Goal: Task Accomplishment & Management: Manage account settings

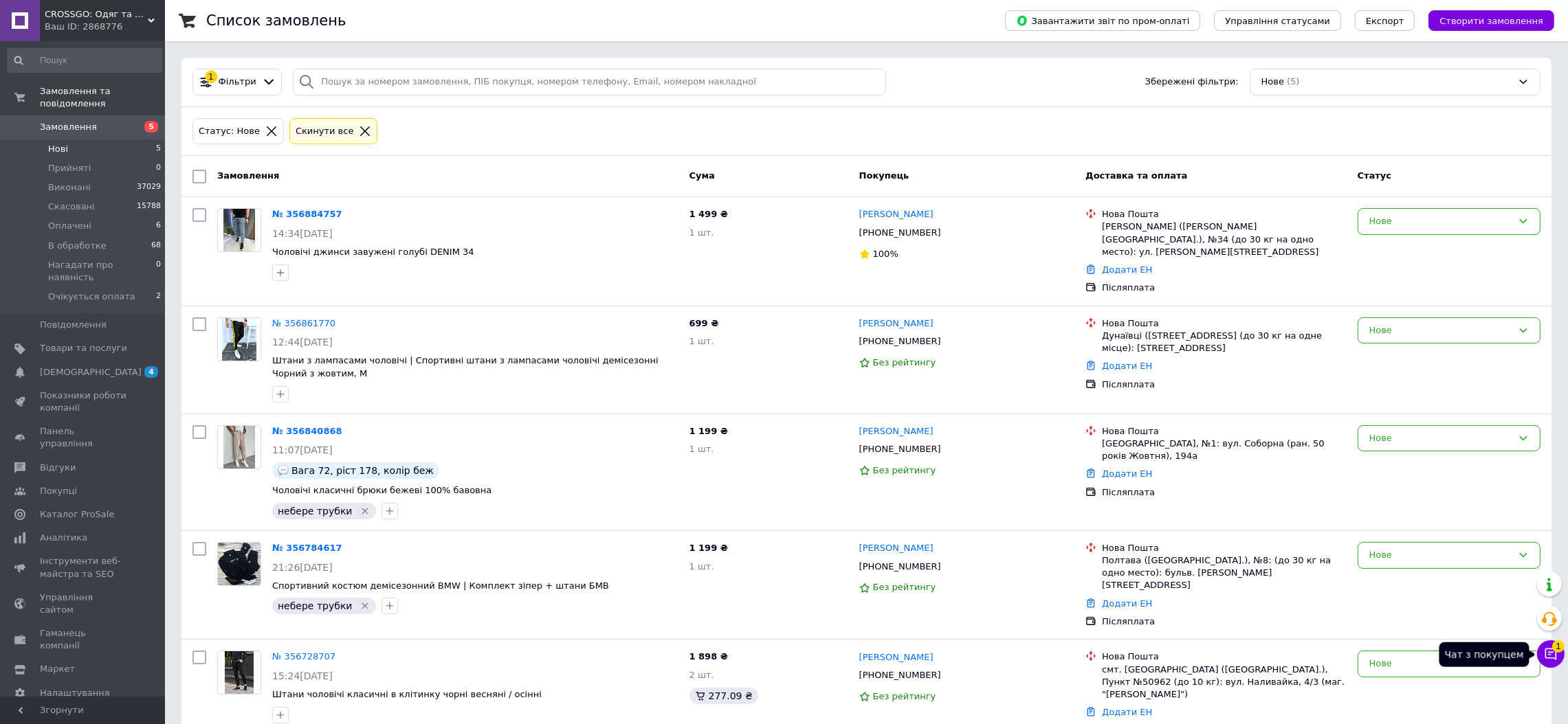
click at [1550, 661] on icon at bounding box center [1551, 653] width 14 height 14
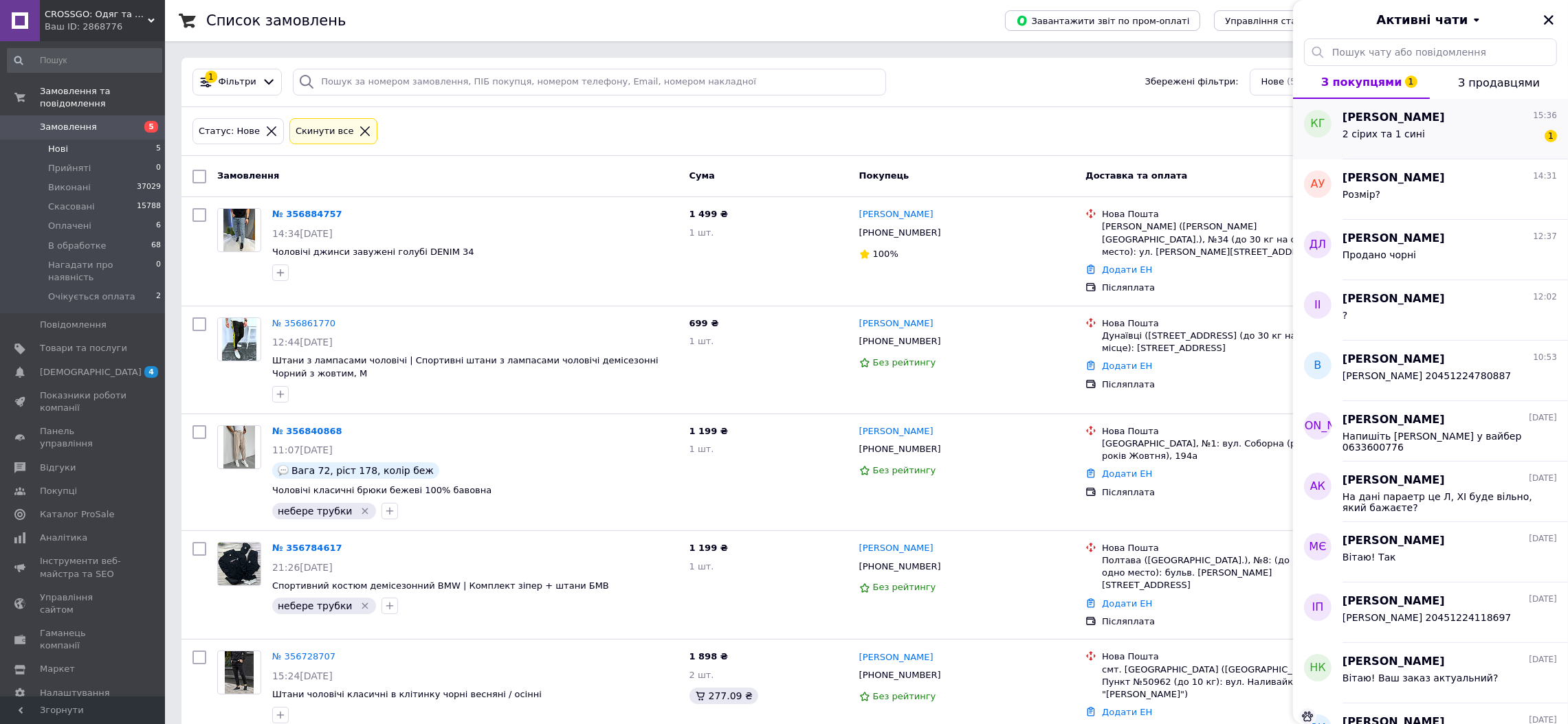
click at [1471, 138] on div "2 сірих та 1 сині 1" at bounding box center [1450, 136] width 214 height 22
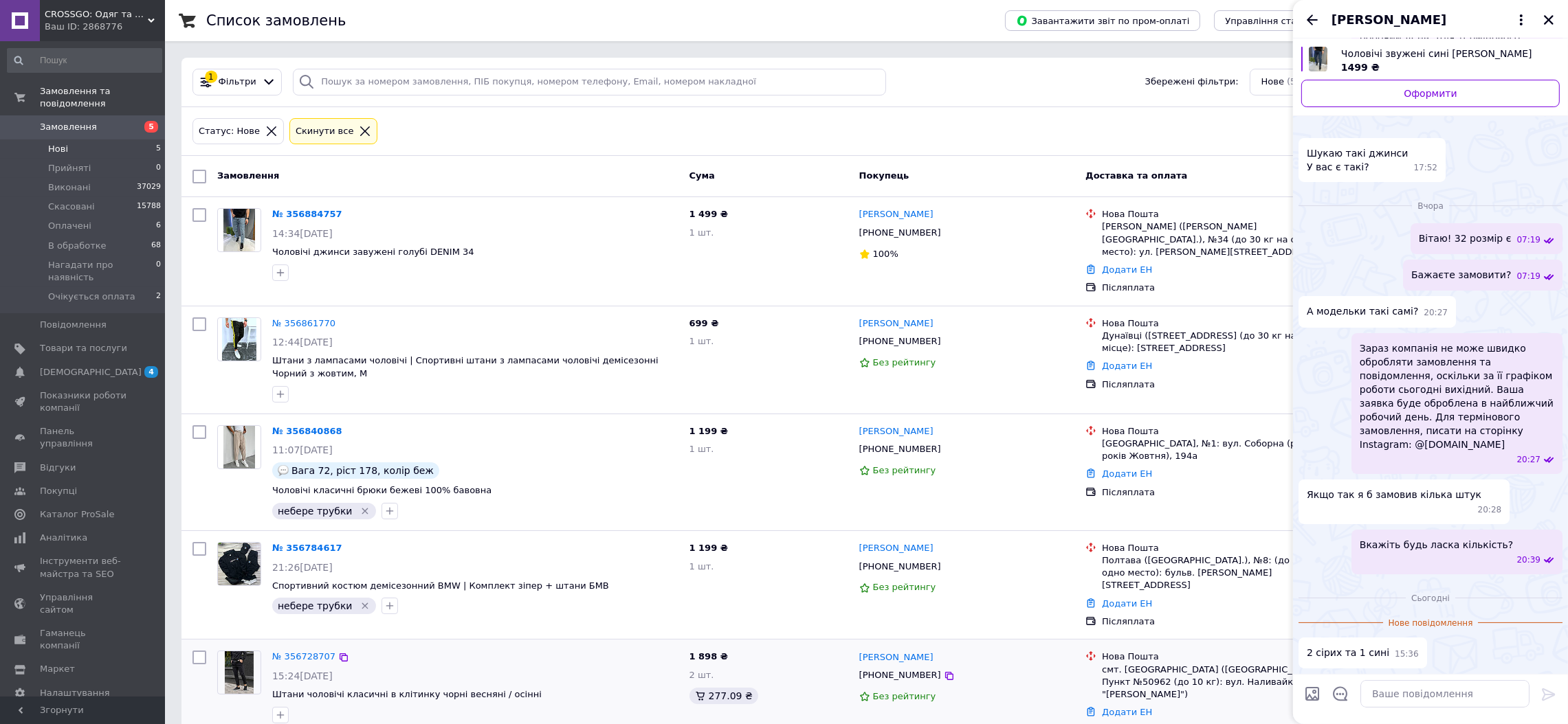
scroll to position [571, 0]
click at [1417, 690] on textarea at bounding box center [1445, 694] width 170 height 28
paste textarea "1) Прізвище та ім'я; 2) Номер мобільного телефону; 3)Область та місто, в якому …"
type textarea "1) Прізвище та ім'я; 2) Номер мобільного телефону; 3)Область та місто, в якому …"
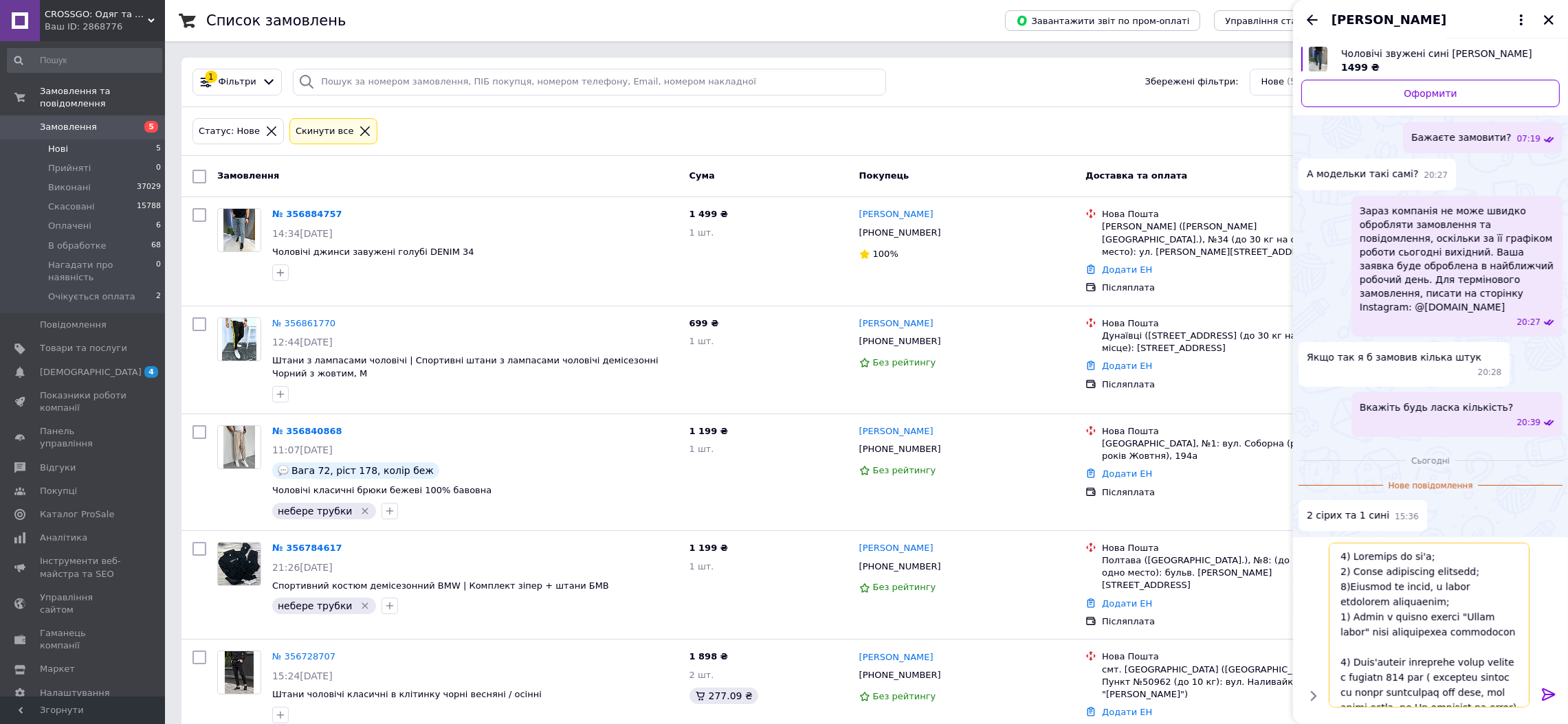
scroll to position [286, 0]
click at [1392, 548] on textarea at bounding box center [1432, 625] width 196 height 165
click at [1385, 560] on textarea at bounding box center [1432, 625] width 196 height 165
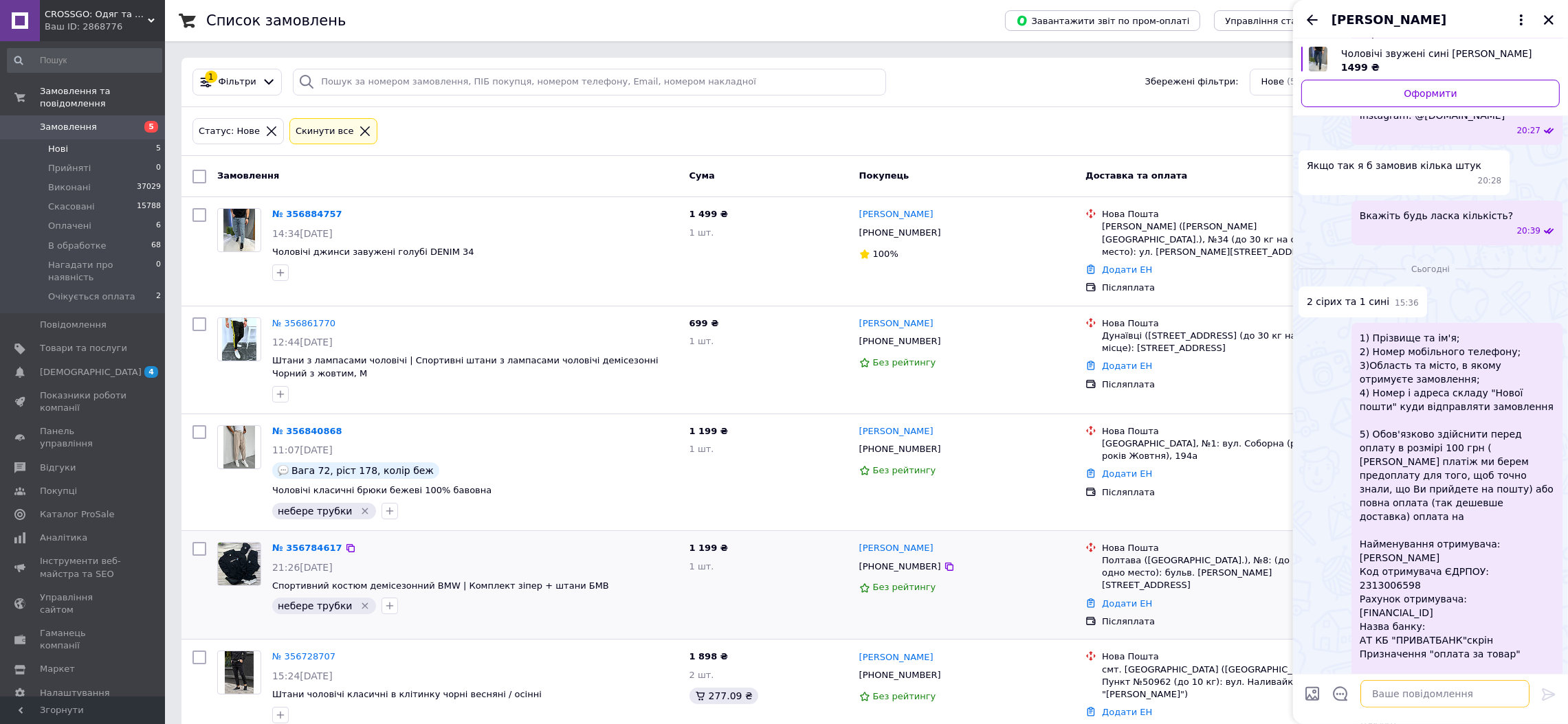
scroll to position [0, 0]
paste textarea "[FINANCIAL_ID]"
type textarea "[FINANCIAL_ID]"
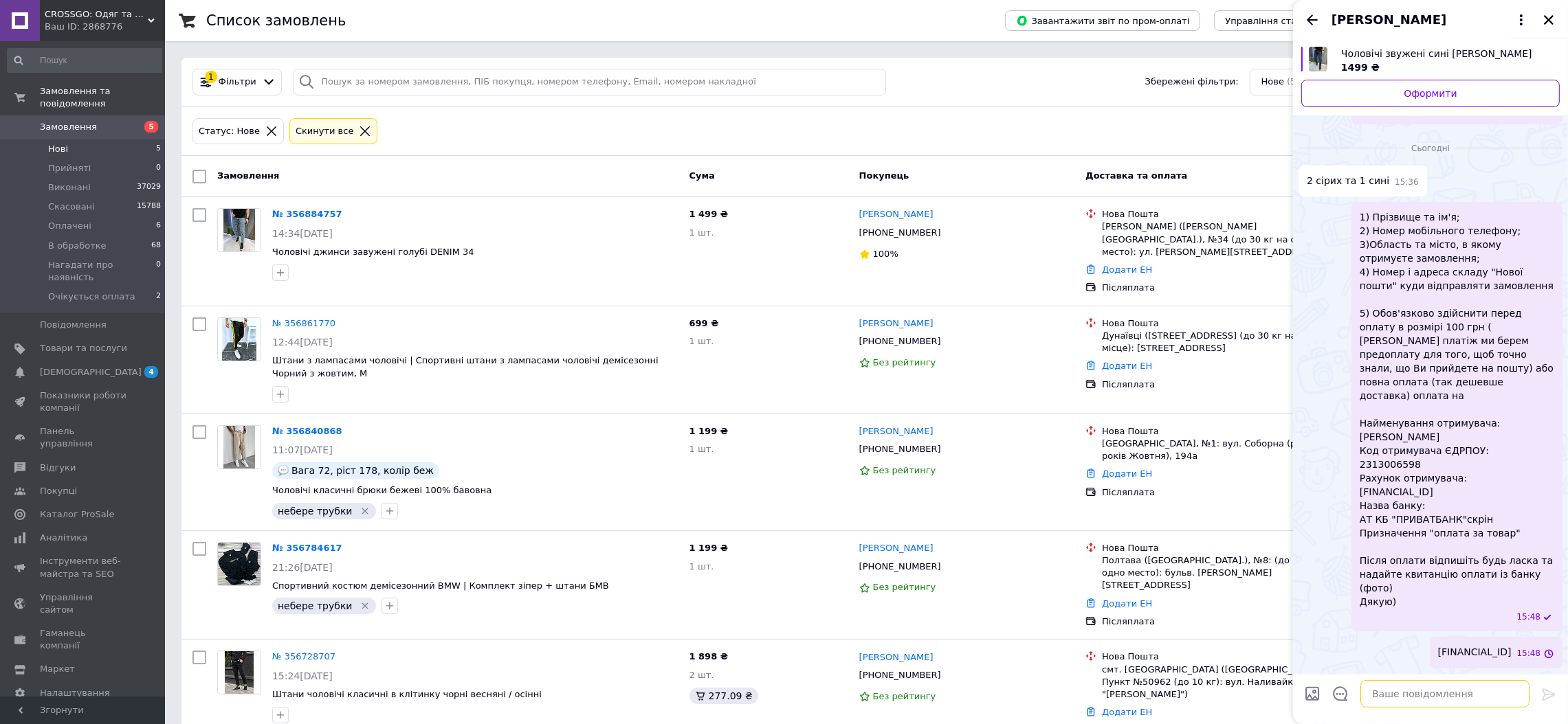
scroll to position [992, 0]
click at [1311, 15] on icon "Назад" at bounding box center [1312, 19] width 16 height 16
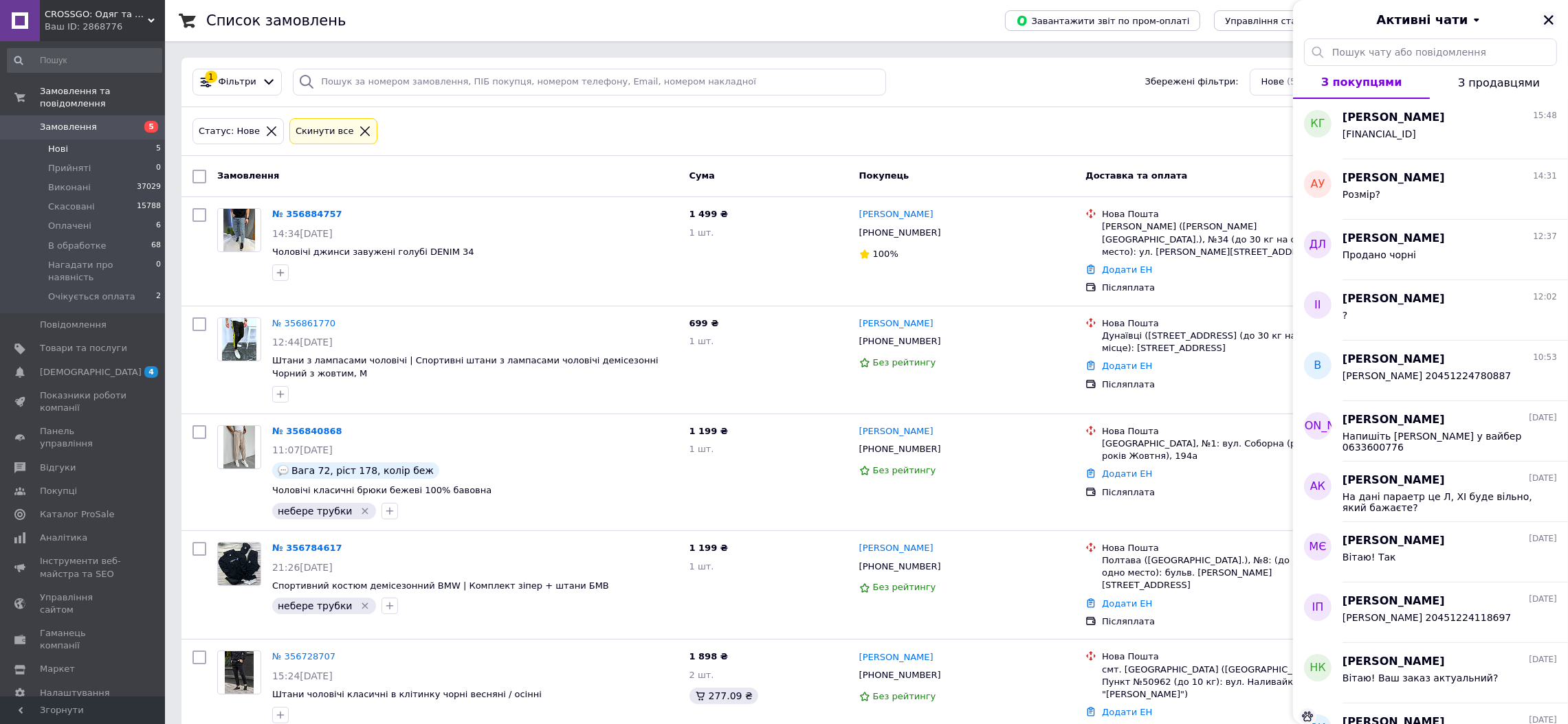
click at [1550, 20] on icon "Закрити" at bounding box center [1549, 20] width 10 height 10
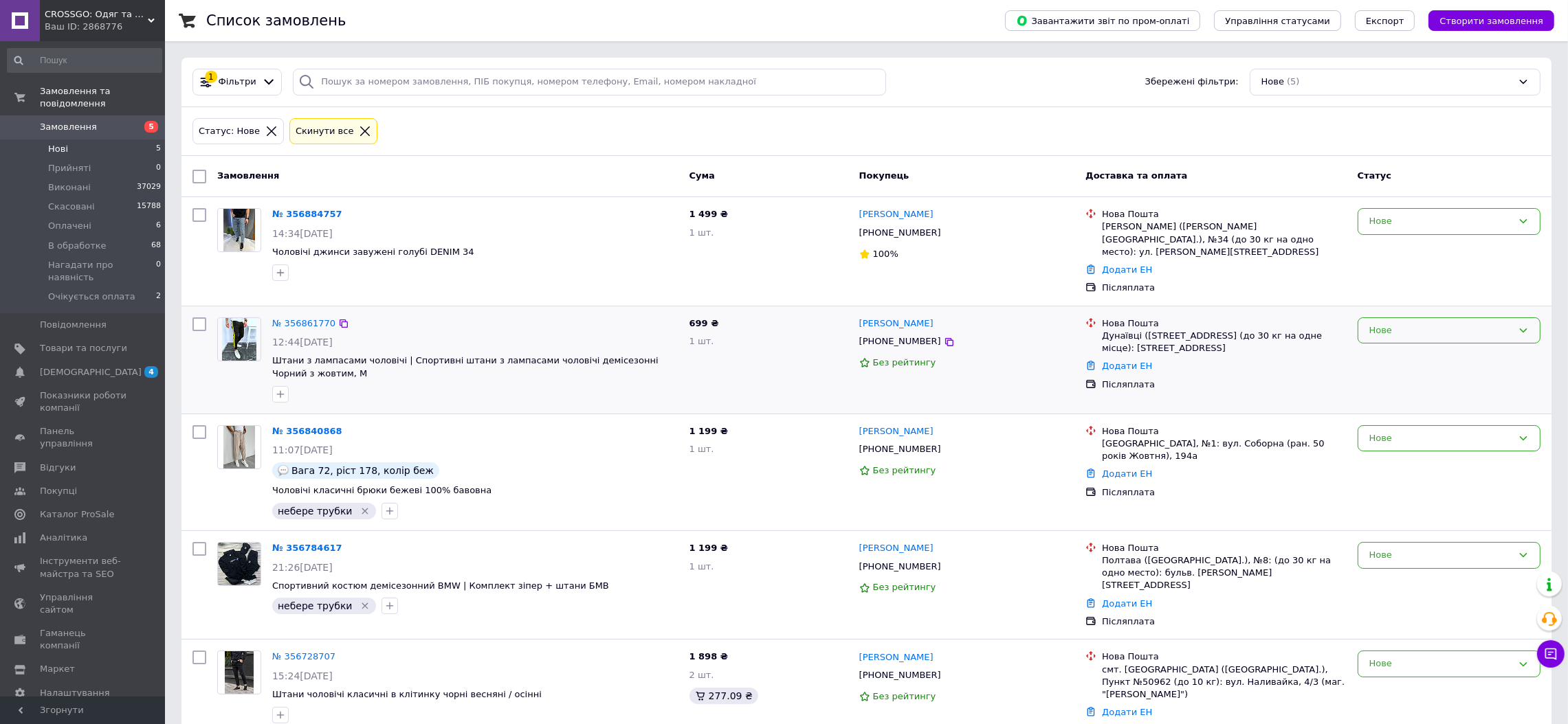
click at [1434, 323] on div "Нове" at bounding box center [1441, 331] width 143 height 15
click at [1417, 439] on li "Очікується оплата" at bounding box center [1450, 448] width 182 height 25
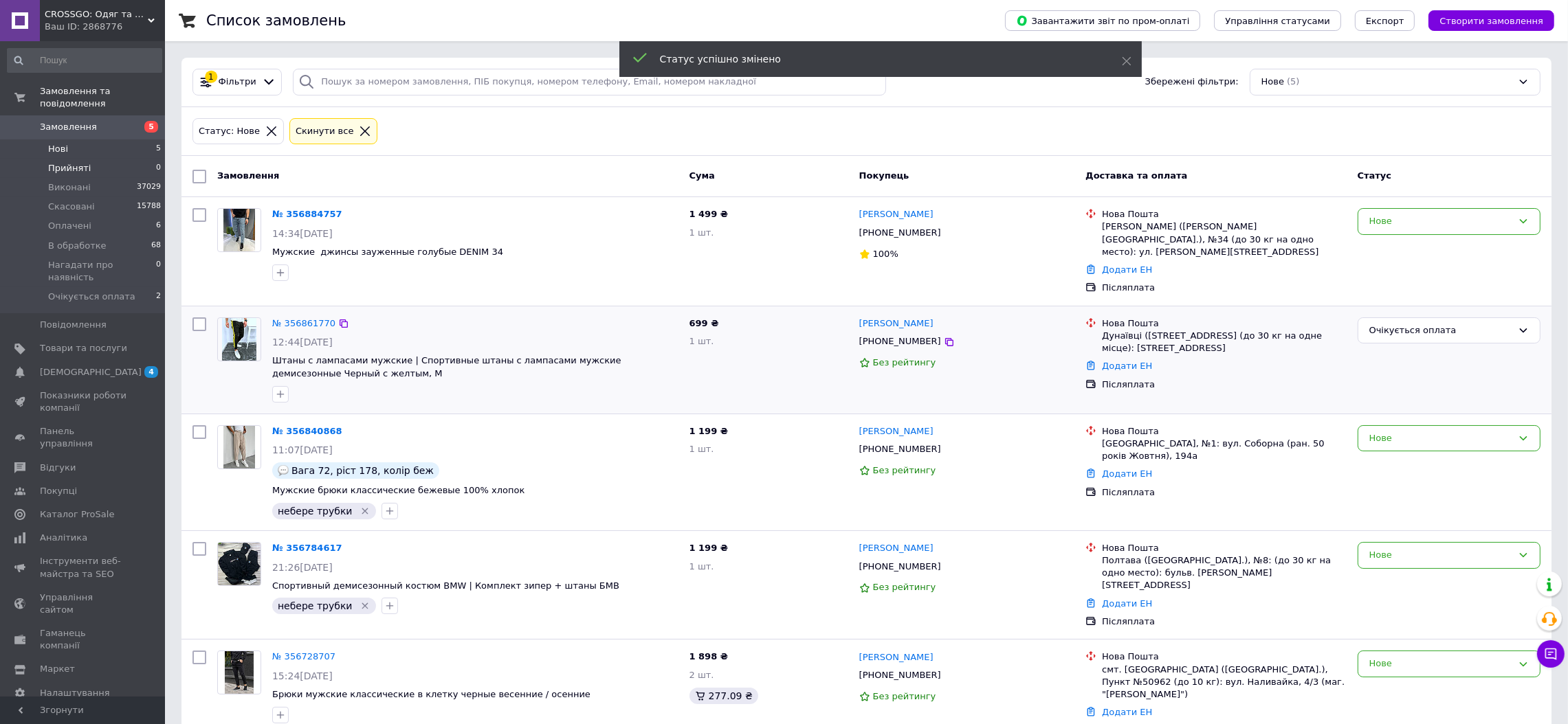
click at [146, 159] on li "Прийняті 0" at bounding box center [84, 169] width 170 height 19
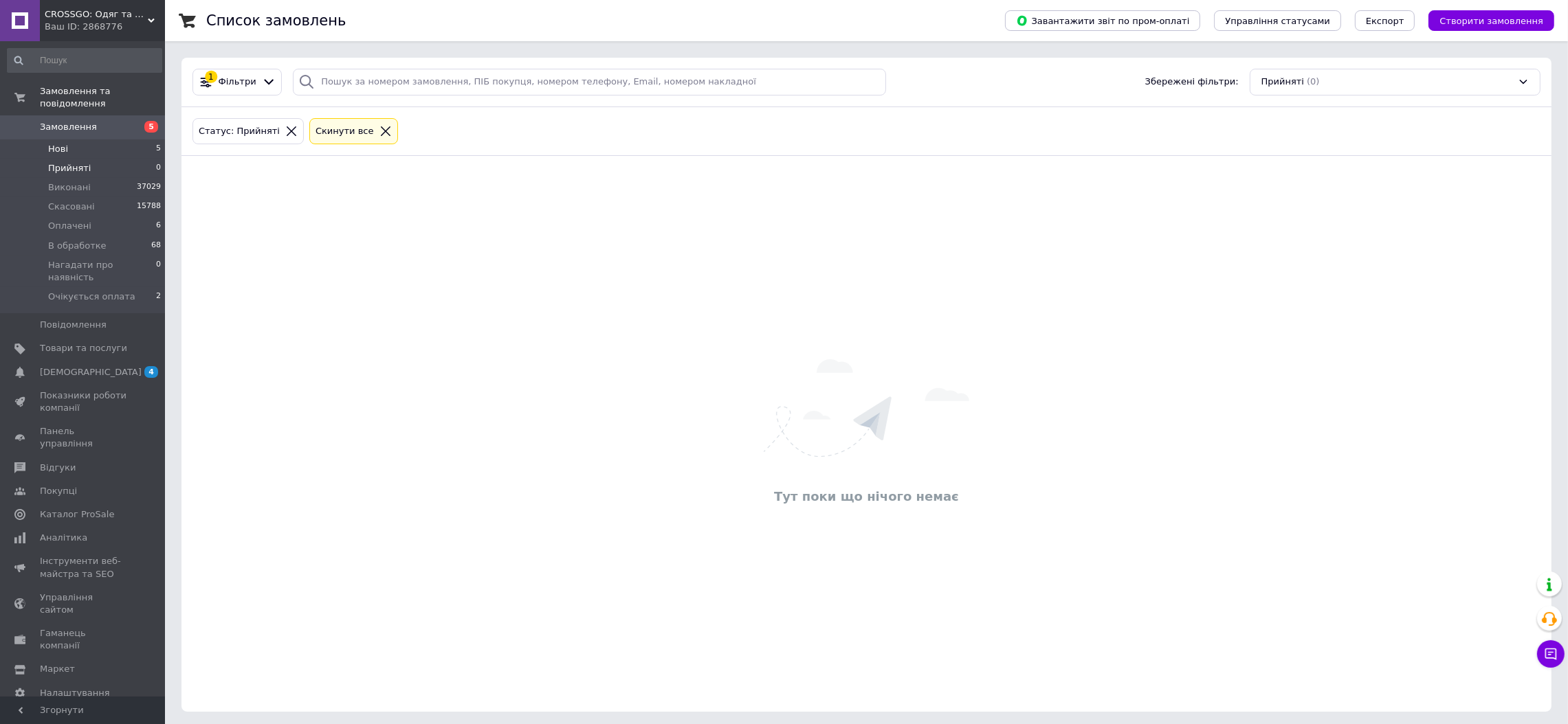
click at [147, 139] on li "Нові 5" at bounding box center [84, 149] width 170 height 19
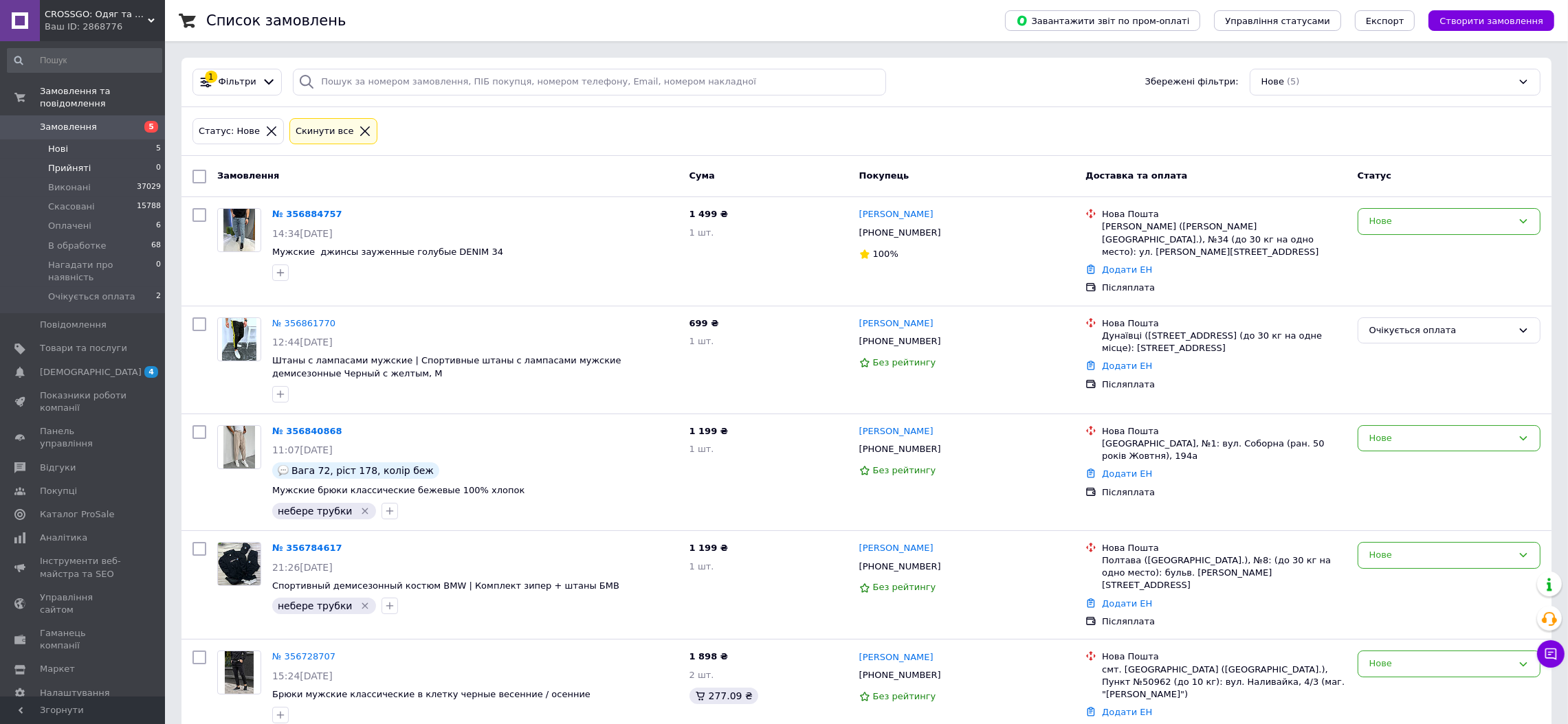
click at [122, 159] on li "Прийняті 0" at bounding box center [84, 169] width 170 height 19
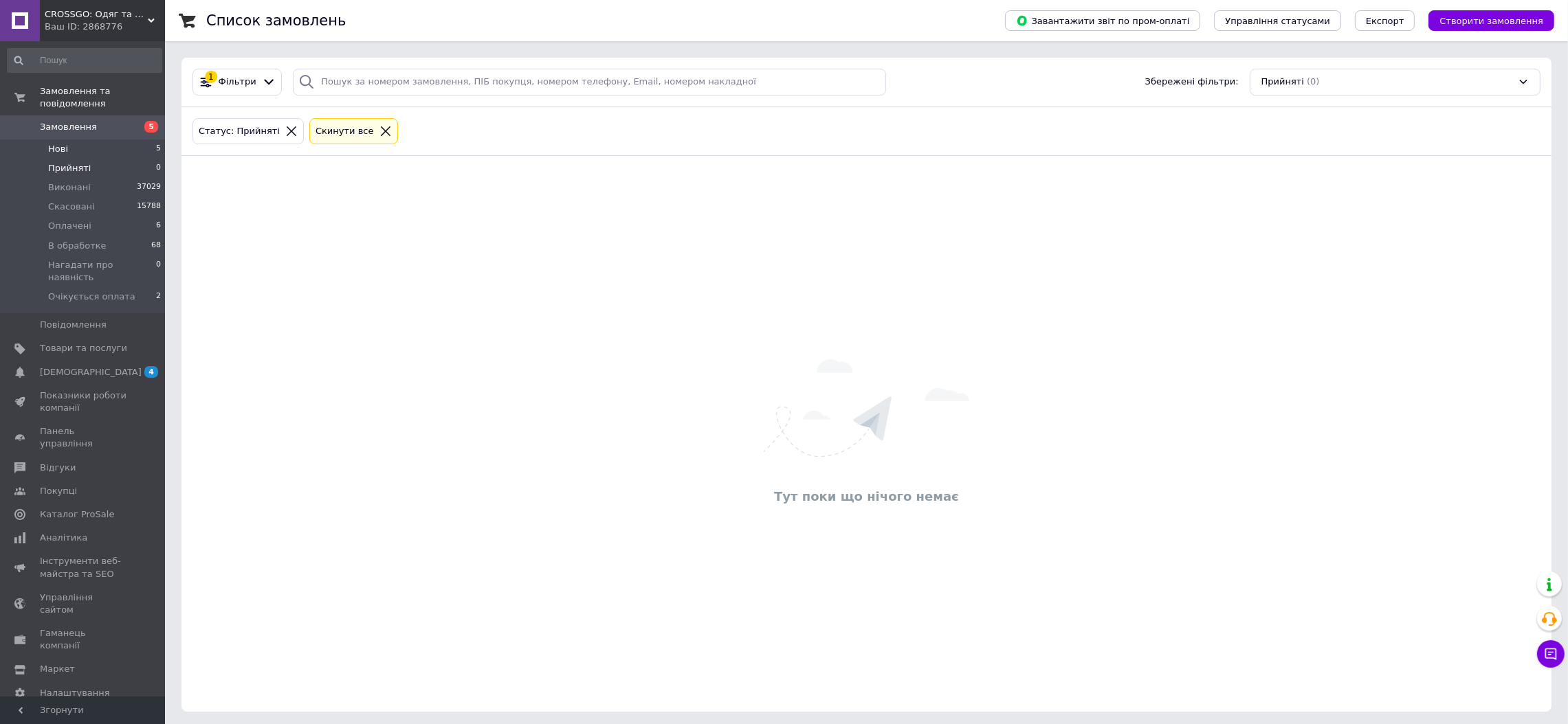
click at [105, 139] on li "Нові 5" at bounding box center [84, 149] width 170 height 19
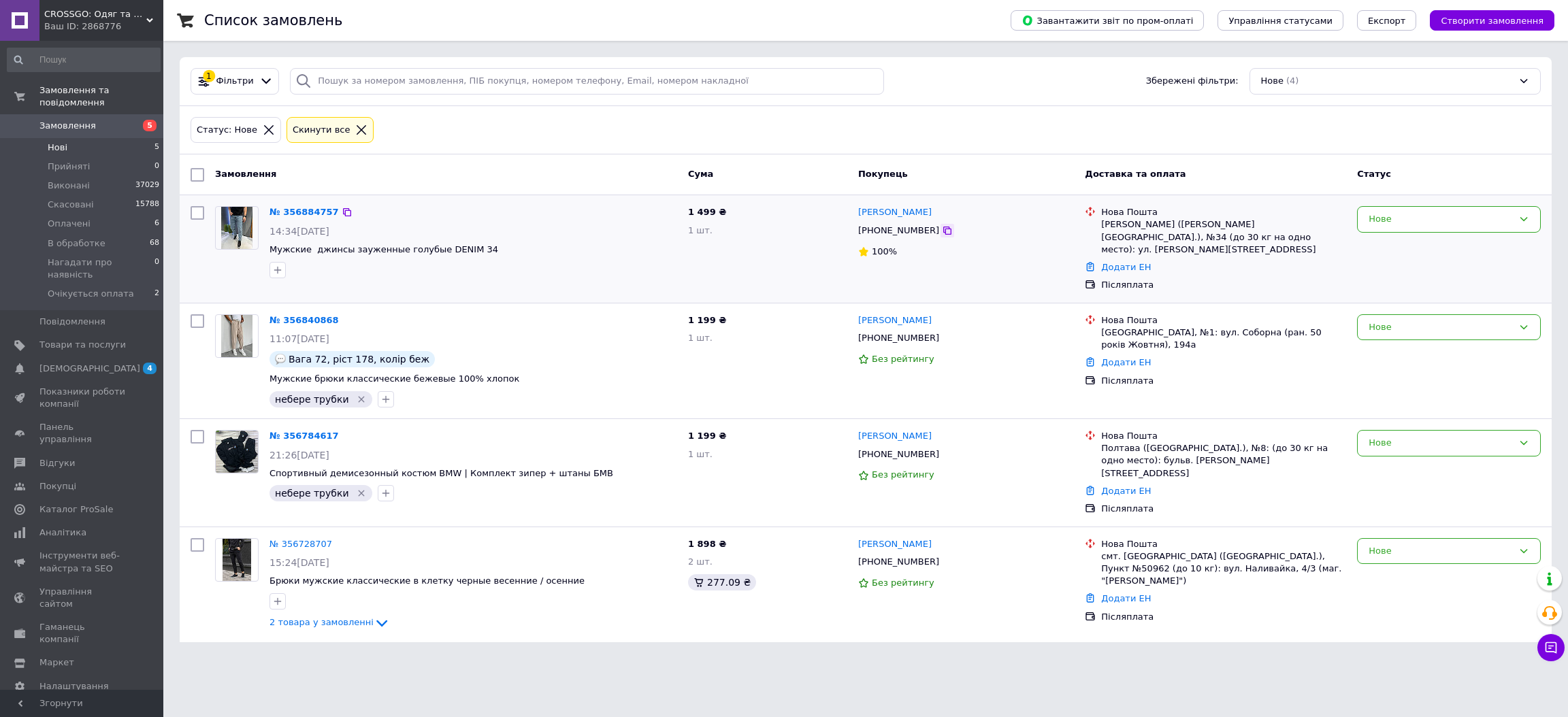
click at [943, 233] on icon at bounding box center [947, 230] width 8 height 8
click at [942, 234] on icon at bounding box center [947, 231] width 11 height 11
click at [132, 284] on li "Очікується оплата 2" at bounding box center [83, 297] width 168 height 26
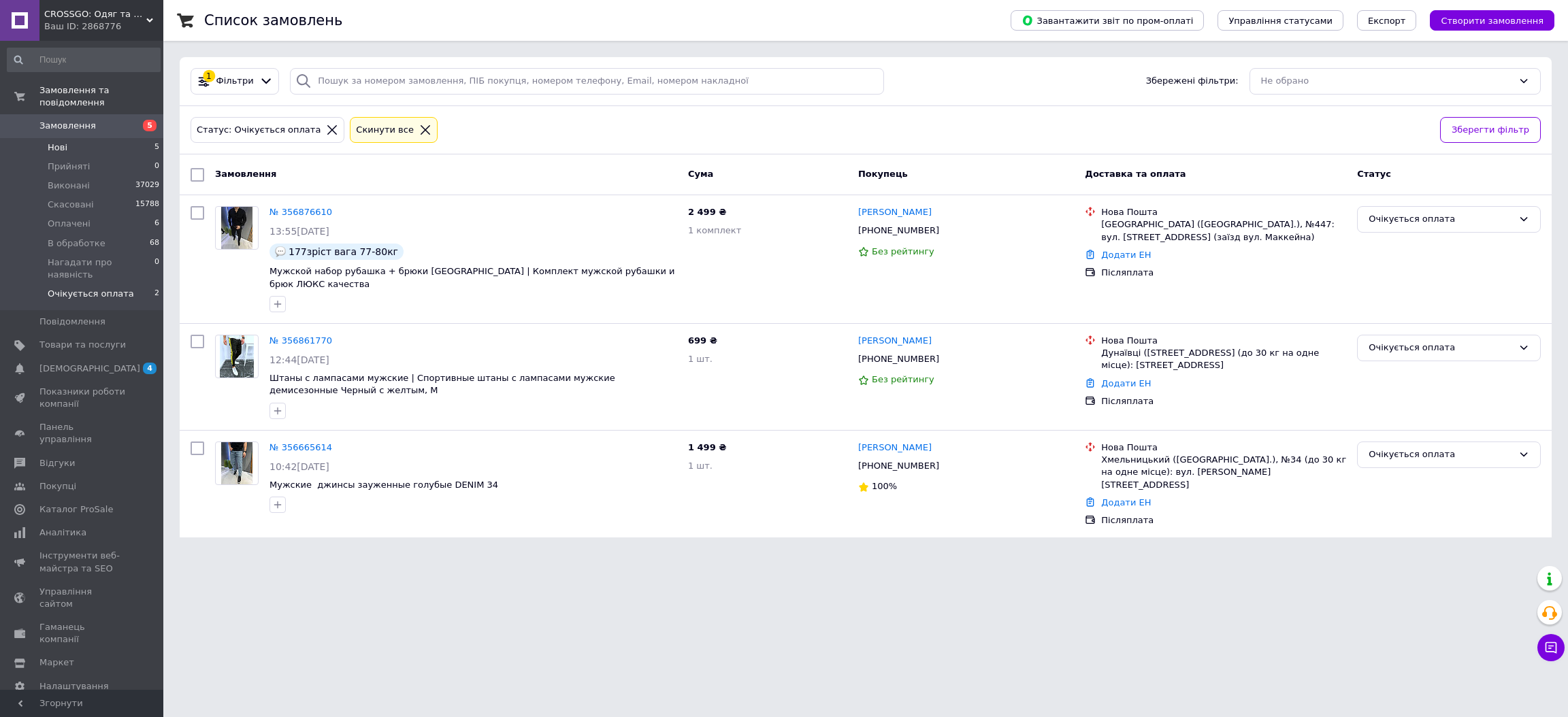
click at [145, 139] on li "Нові 5" at bounding box center [83, 148] width 168 height 19
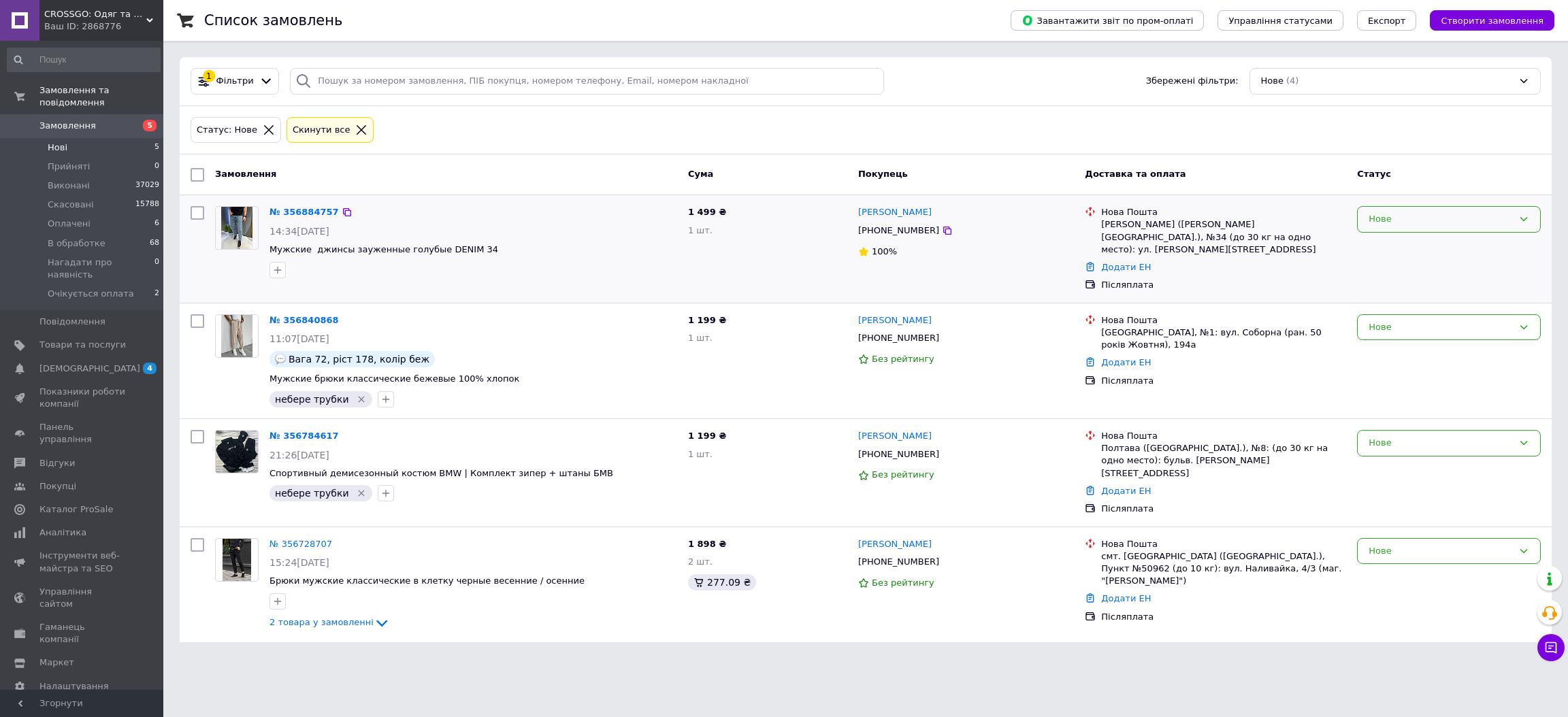
click at [1398, 224] on div "Нове" at bounding box center [1441, 219] width 145 height 14
click at [1387, 297] on li "Скасовано" at bounding box center [1448, 297] width 182 height 25
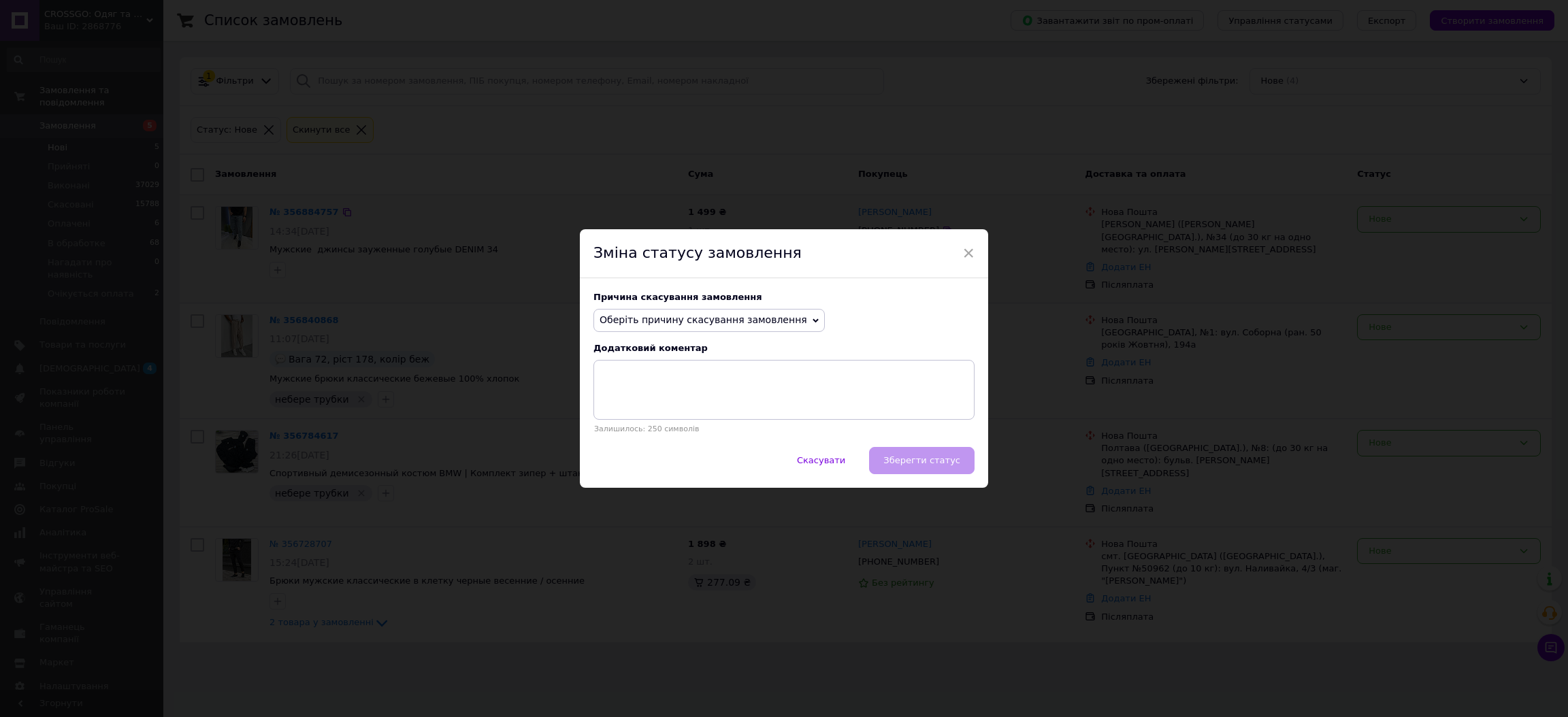
click at [742, 318] on span "Оберіть причину скасування замовлення" at bounding box center [703, 320] width 208 height 11
click at [687, 426] on li "Замовлення-дублікат" at bounding box center [709, 423] width 230 height 19
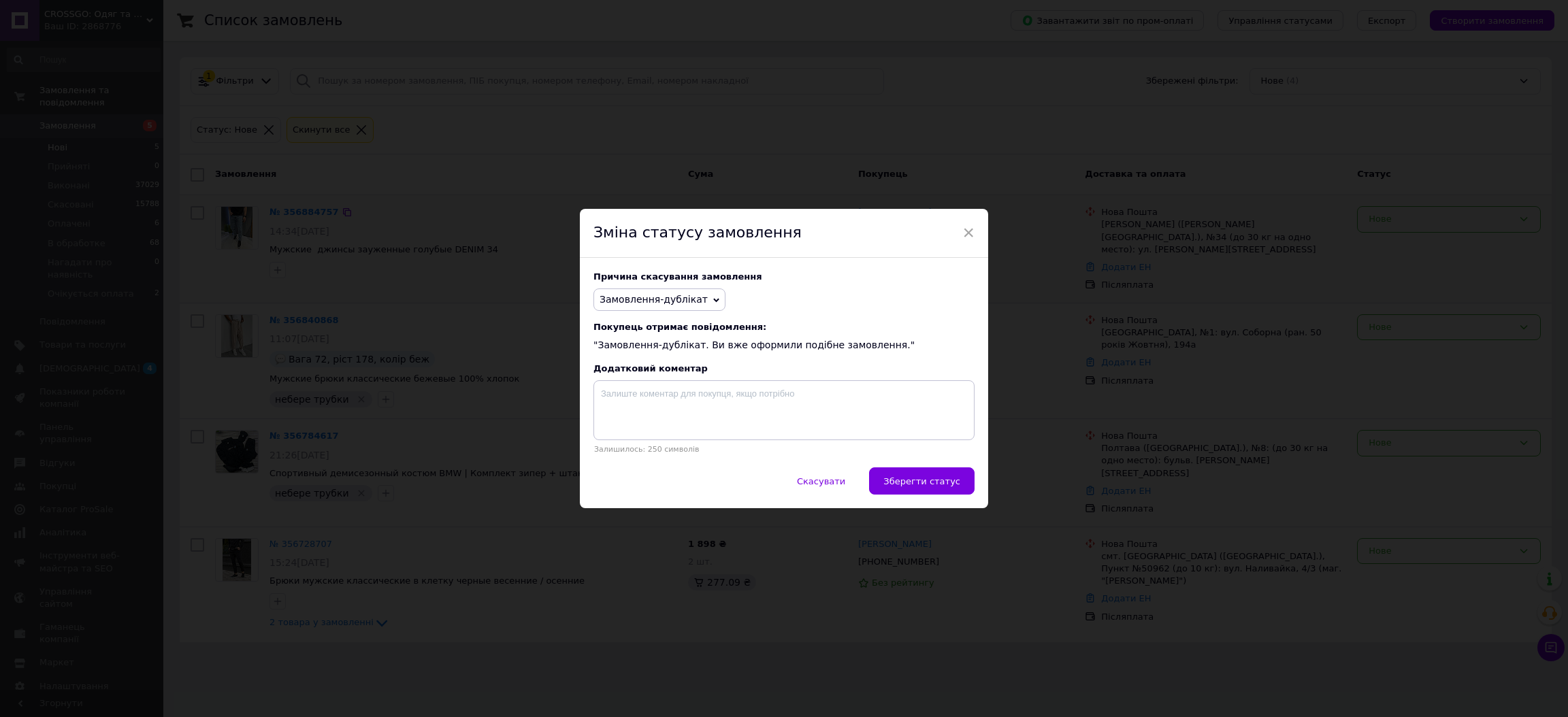
click at [934, 487] on span "Зберегти статус" at bounding box center [922, 481] width 77 height 10
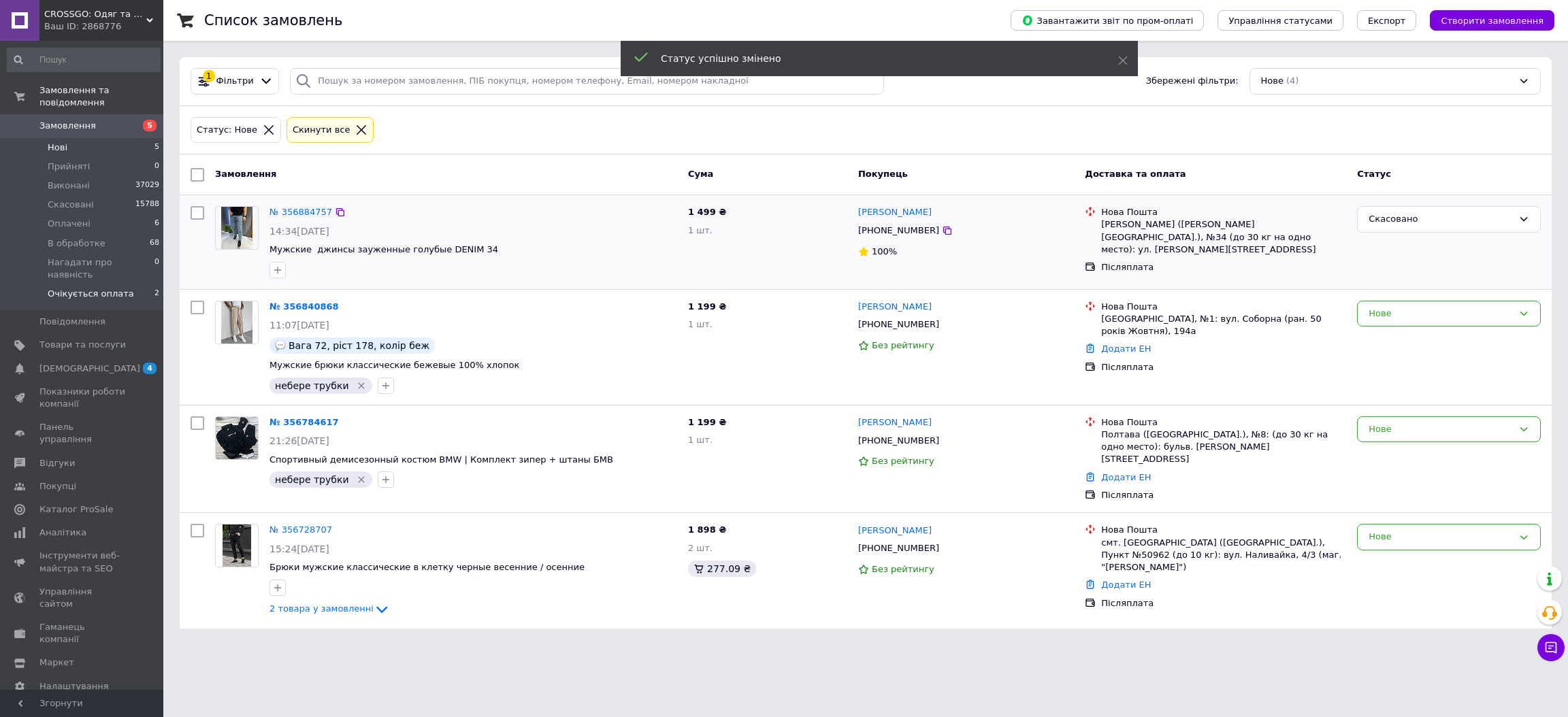
click at [132, 284] on li "Очікується оплата 2" at bounding box center [83, 297] width 168 height 26
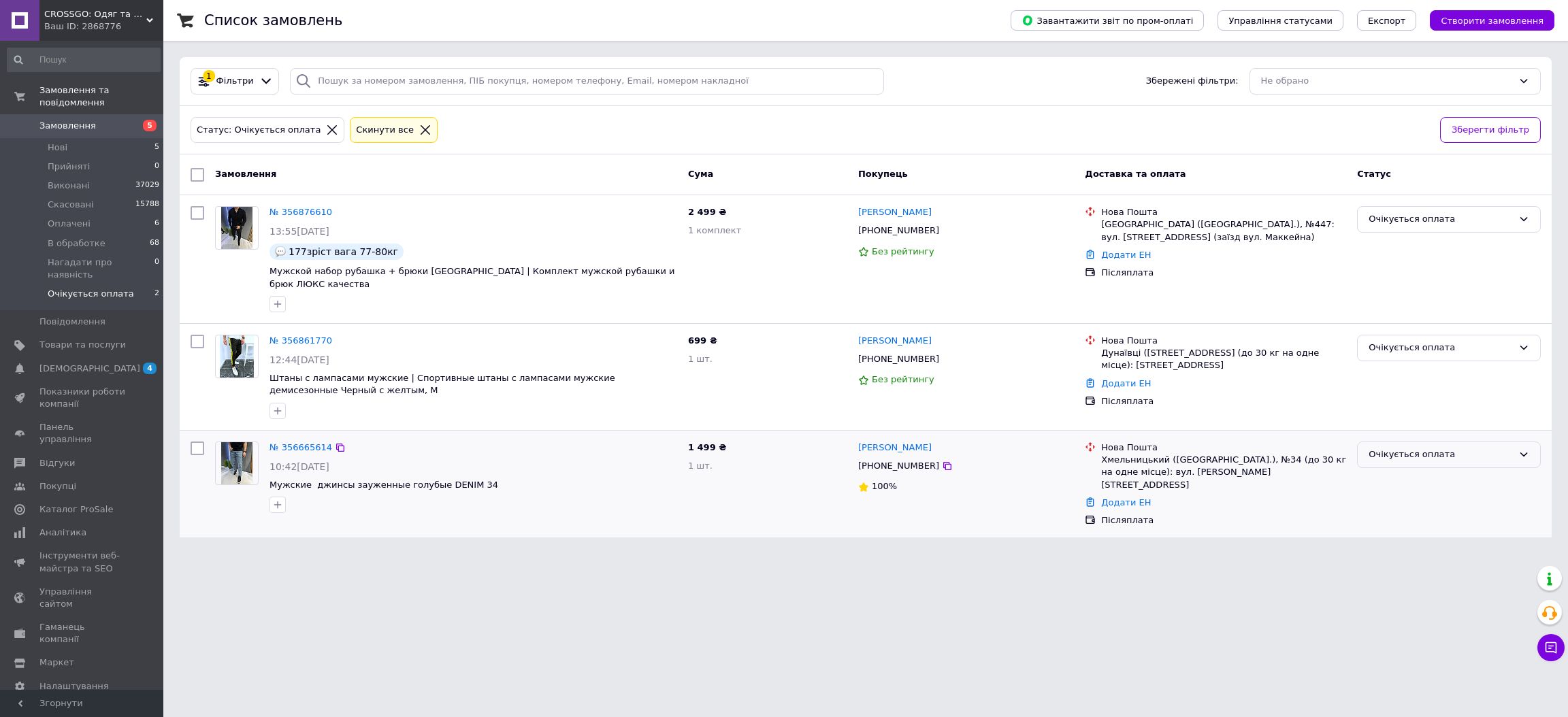
click at [1398, 448] on div "Очікується оплата" at bounding box center [1441, 455] width 145 height 14
click at [1381, 520] on li "Скасовано" at bounding box center [1448, 532] width 182 height 25
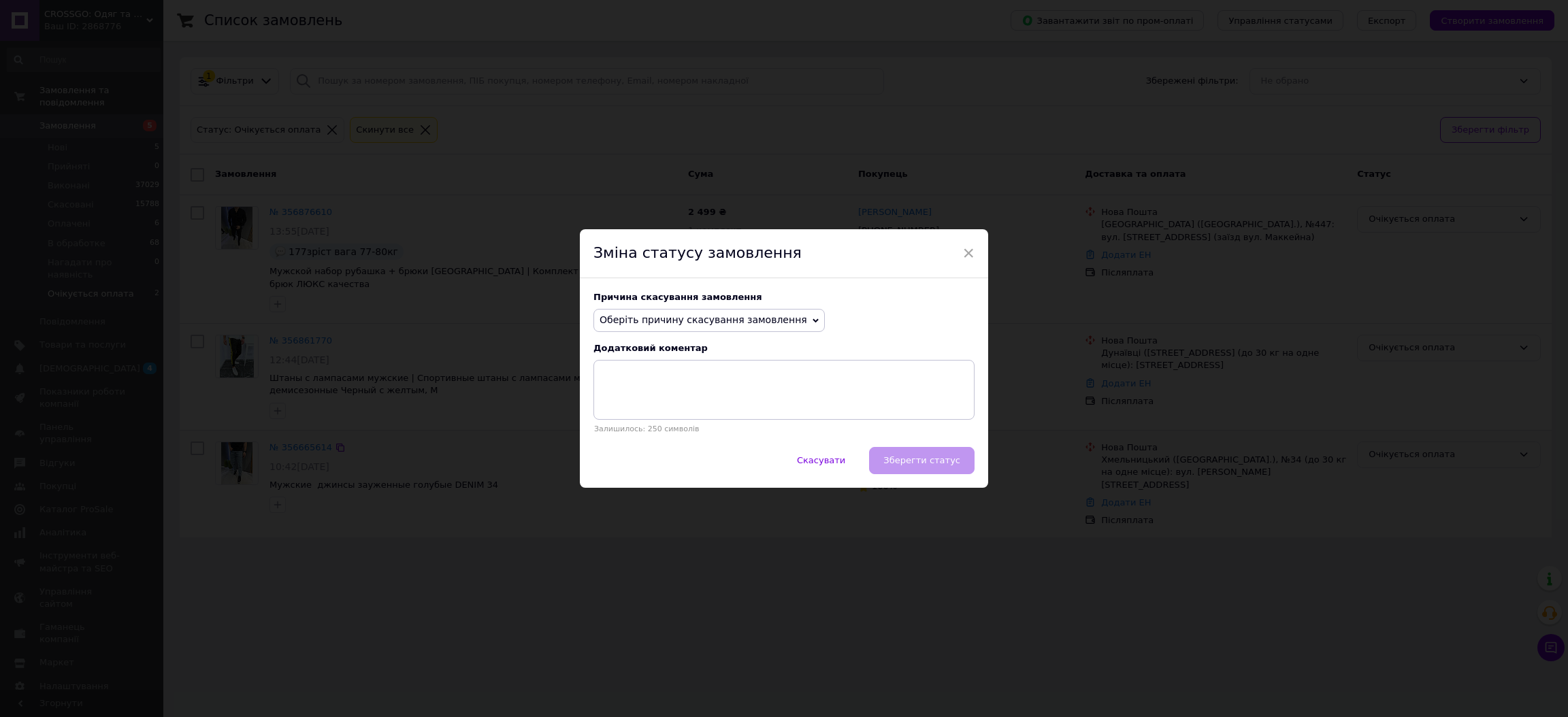
click at [724, 316] on span "Оберіть причину скасування замовлення" at bounding box center [703, 320] width 208 height 11
click at [643, 409] on li "На прохання покупця" at bounding box center [709, 405] width 230 height 19
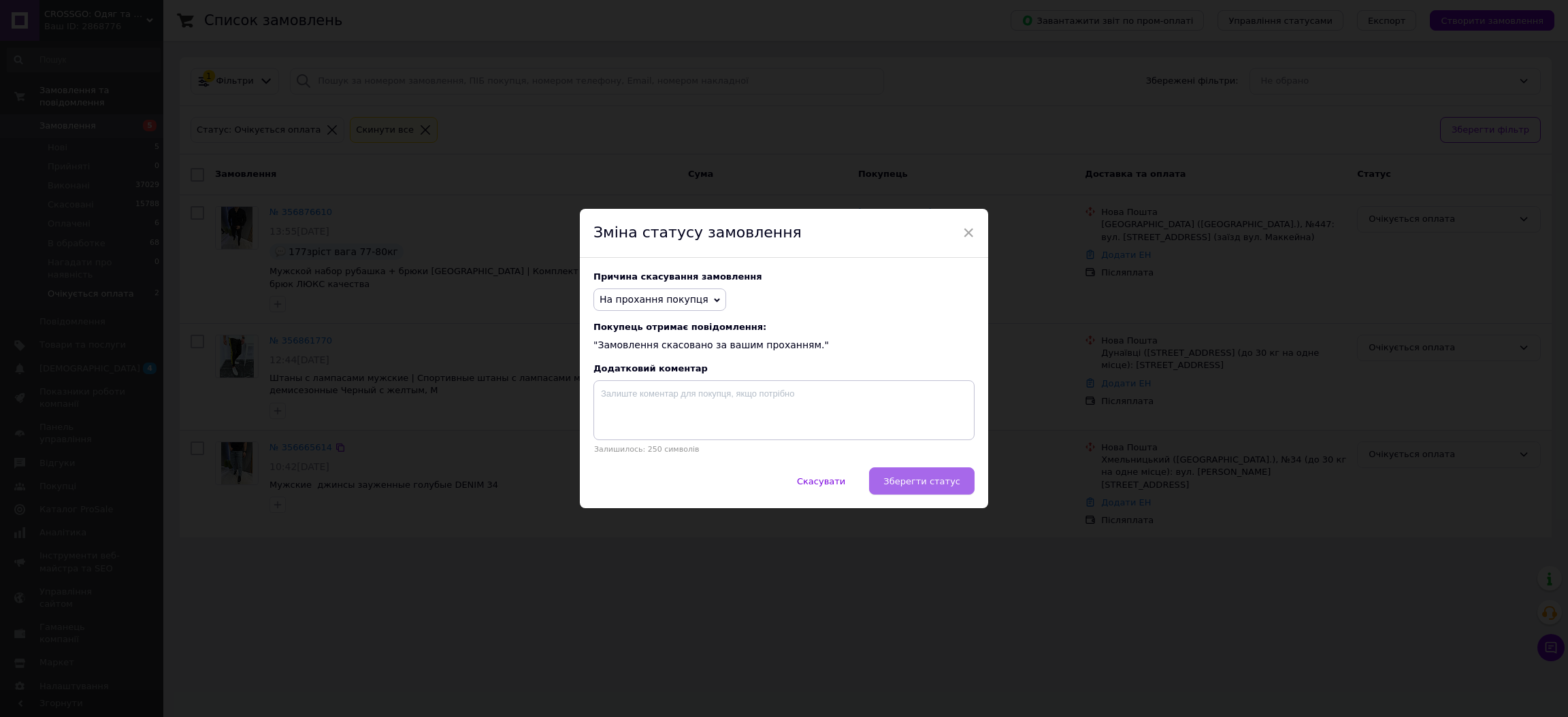
click at [919, 482] on span "Зберегти статус" at bounding box center [922, 481] width 77 height 10
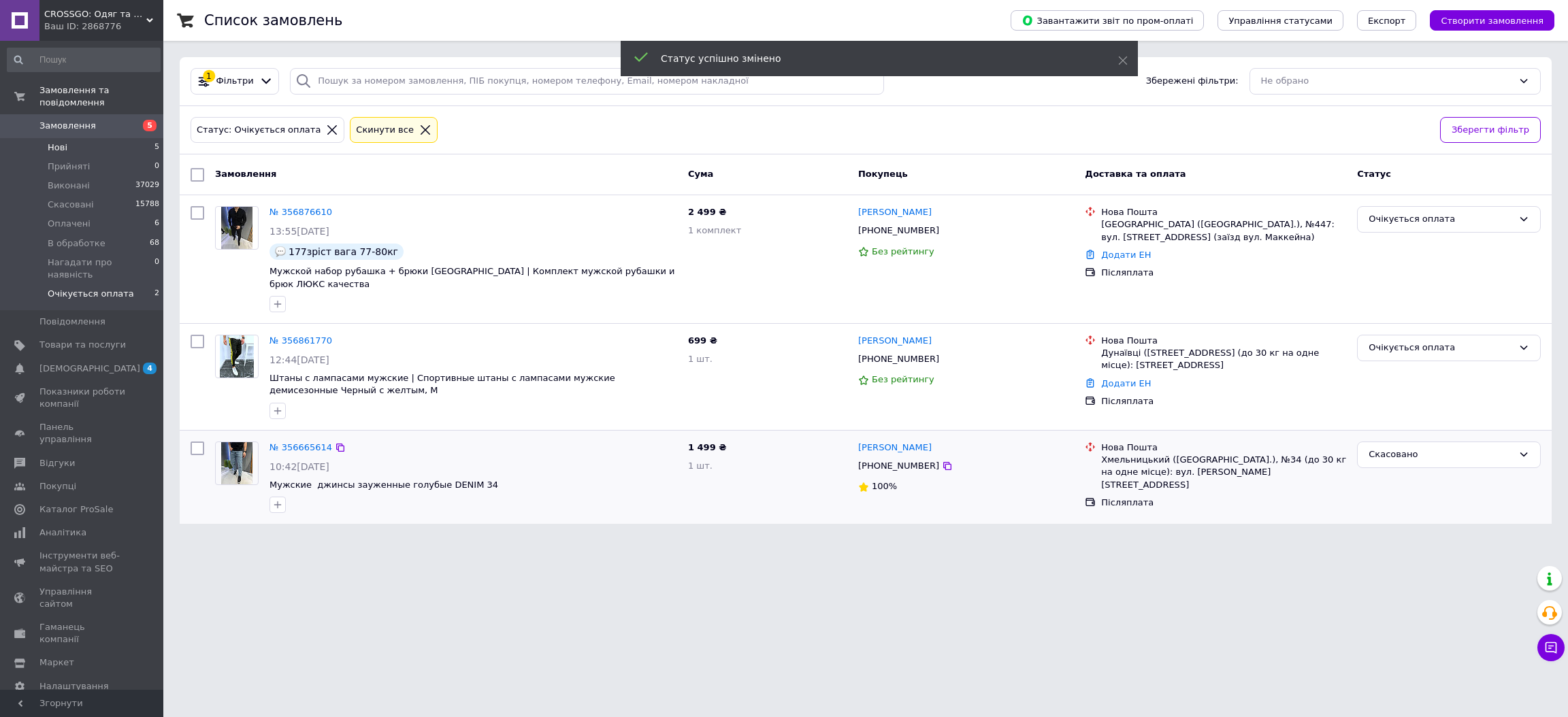
click at [128, 138] on li "Нові 5" at bounding box center [83, 148] width 168 height 19
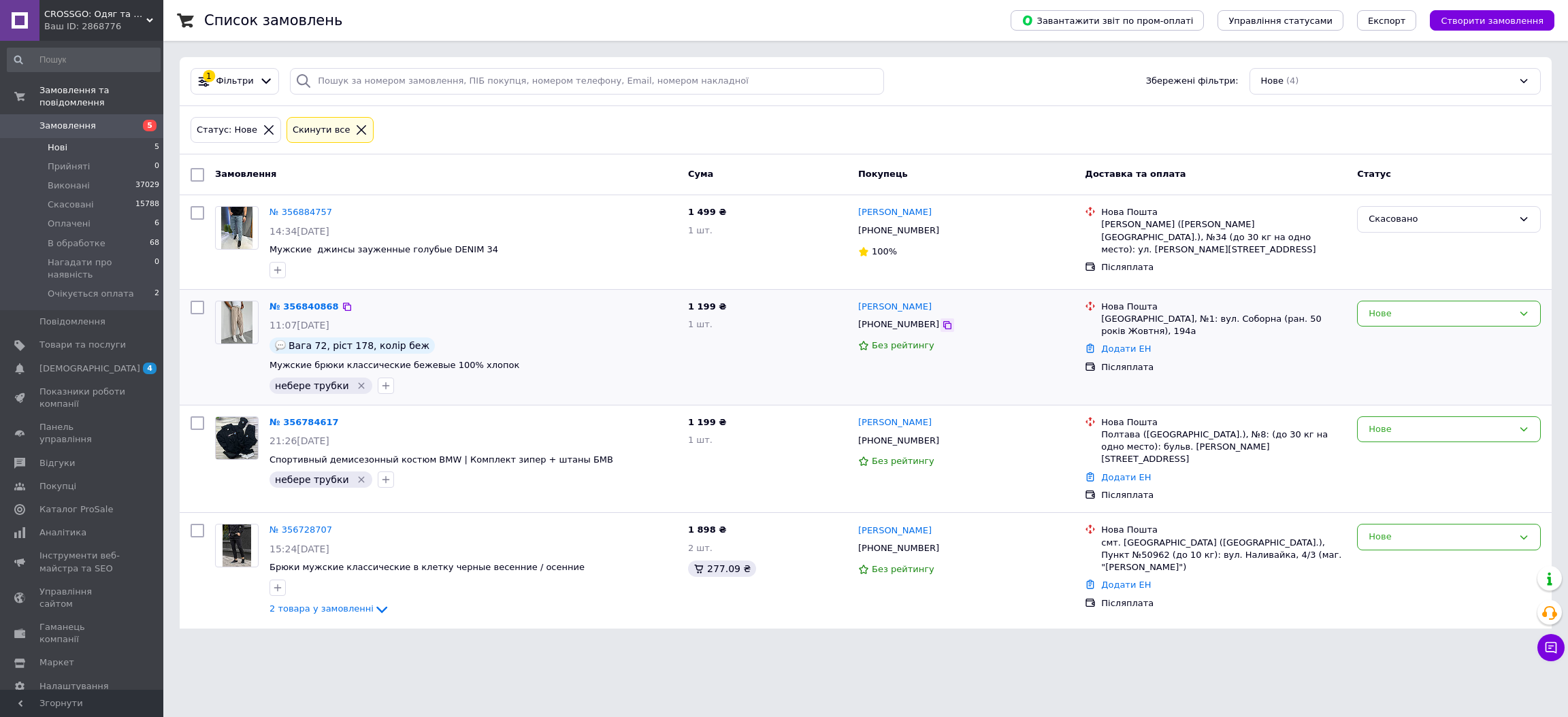
click at [942, 328] on icon at bounding box center [947, 325] width 11 height 11
click at [145, 138] on li "Нові 5" at bounding box center [83, 148] width 168 height 19
click at [101, 218] on li "Оплачені 6" at bounding box center [83, 224] width 168 height 19
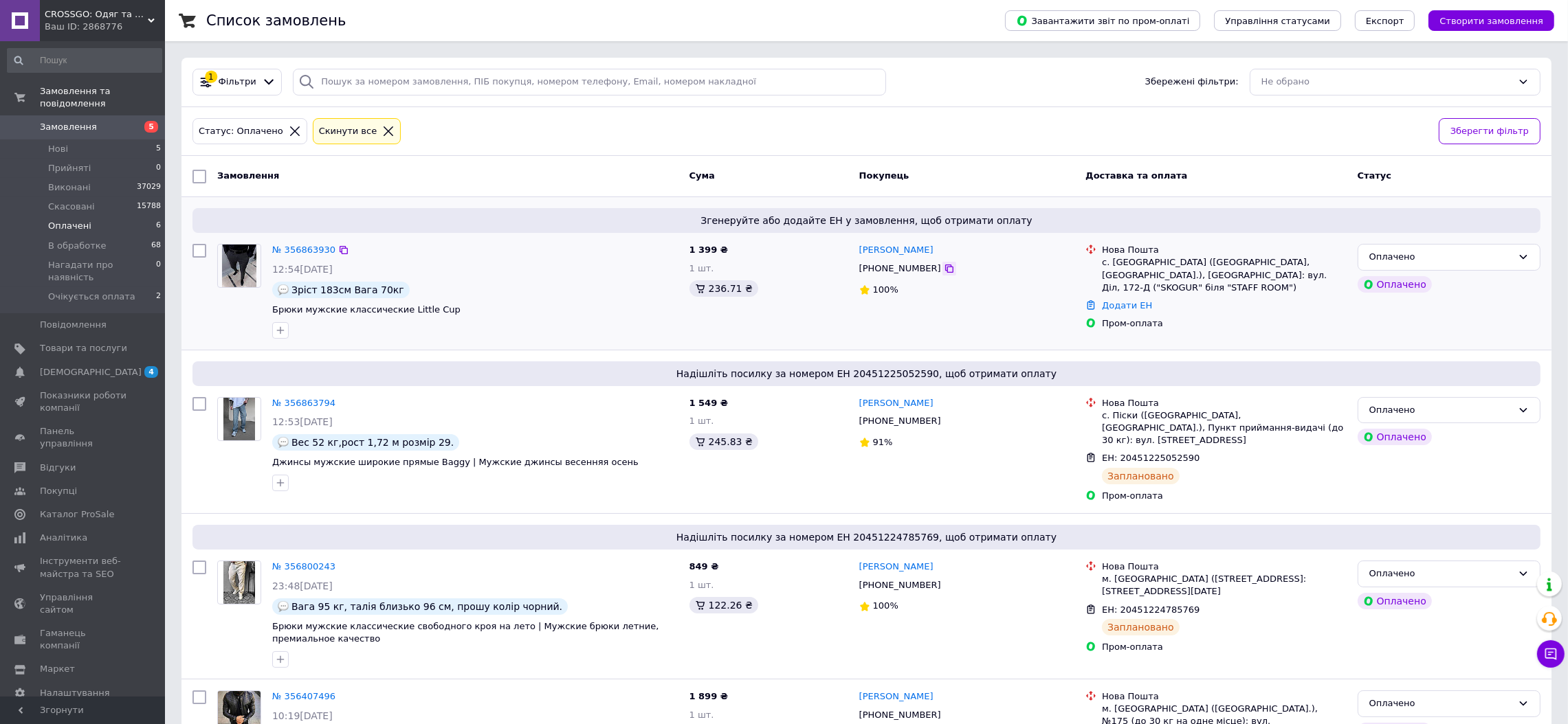
click at [945, 268] on icon at bounding box center [949, 268] width 8 height 8
click at [358, 287] on span "Зріст 183см Вага 70кг" at bounding box center [347, 290] width 113 height 11
copy span "Зріст 183см Вага 70кг"
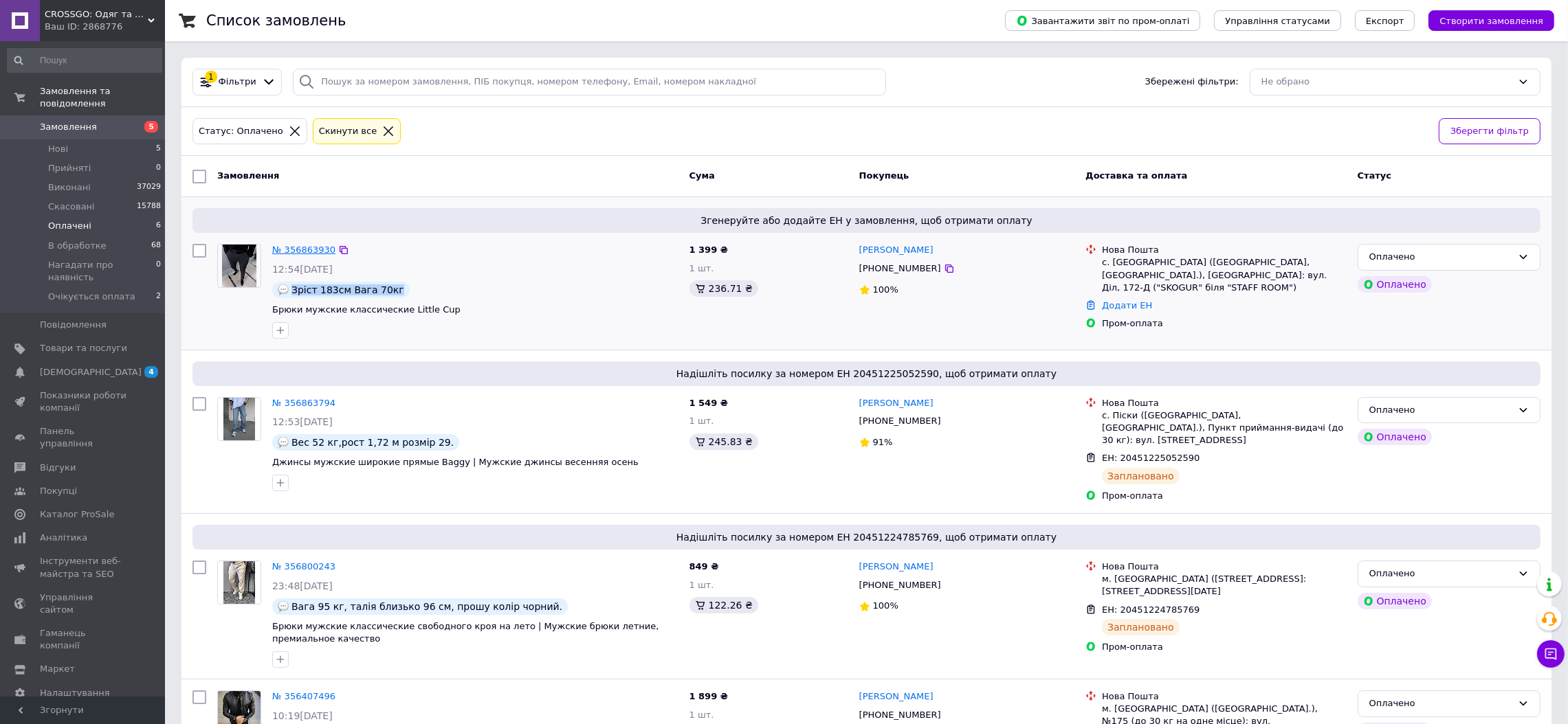
click at [315, 255] on link "№ 356863930" at bounding box center [304, 250] width 63 height 11
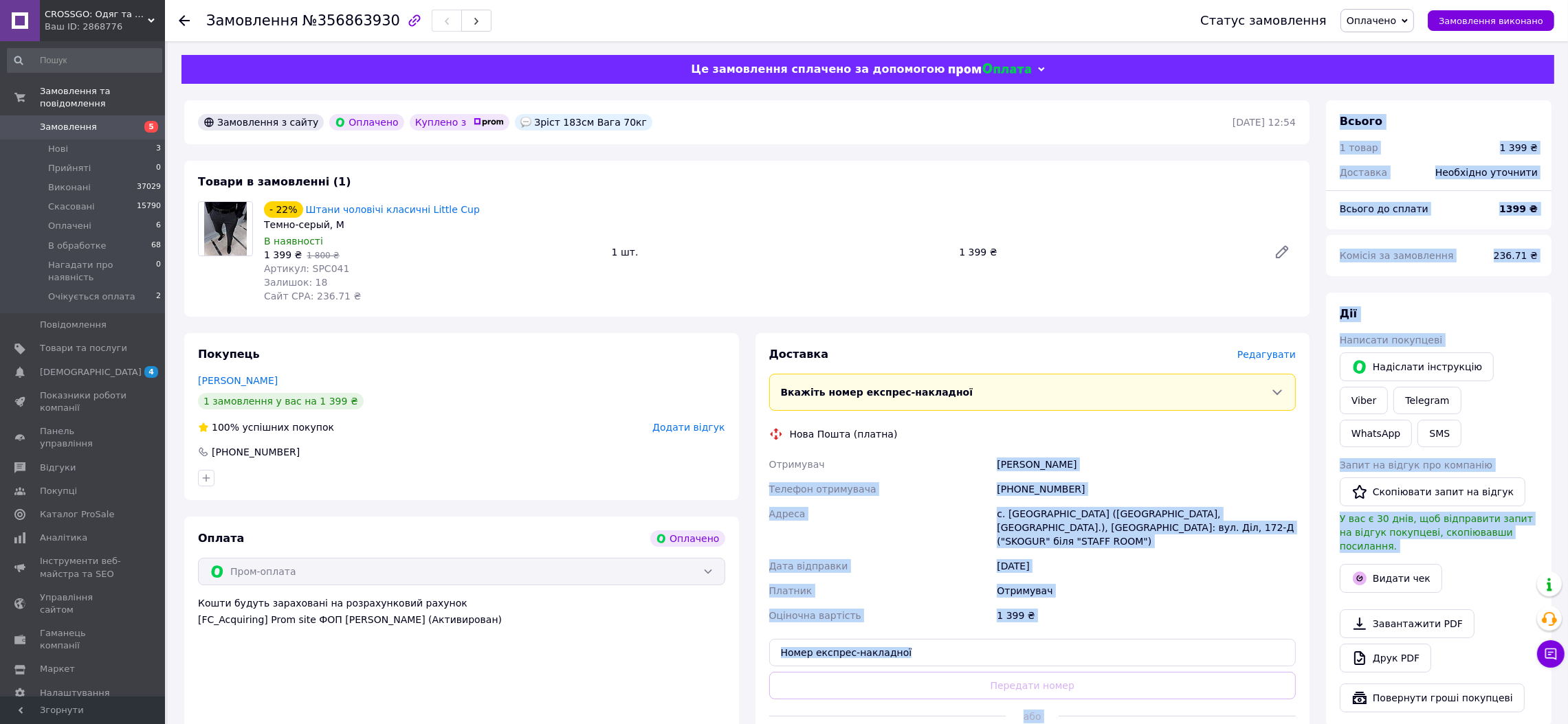
drag, startPoint x: 992, startPoint y: 469, endPoint x: 1282, endPoint y: 505, distance: 292.2
click at [1308, 511] on div "Доставка Редагувати Вкажіть номер експрес-накладної Обов'язково введіть номер е…" at bounding box center [1033, 554] width 555 height 441
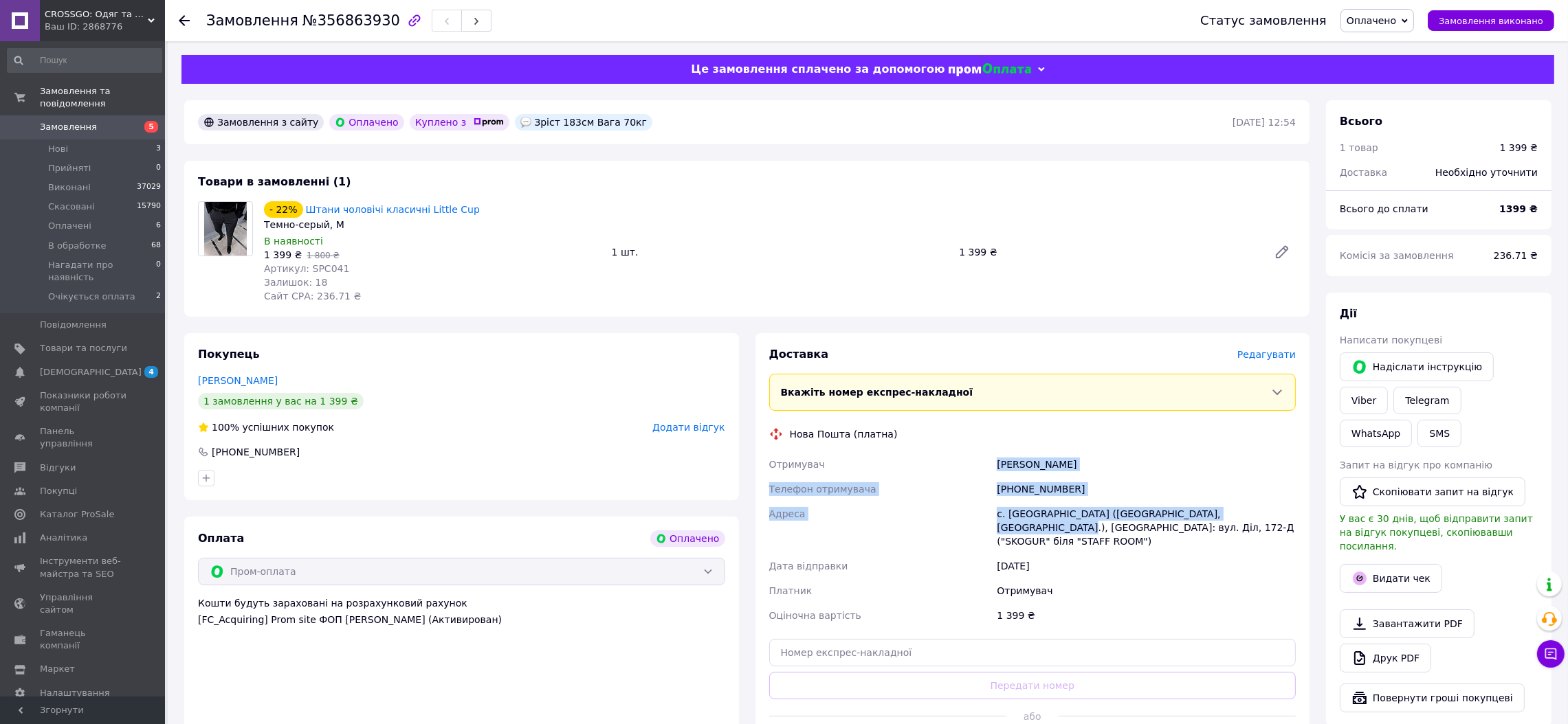
click at [1049, 490] on div "[PHONE_NUMBER]" at bounding box center [1146, 489] width 304 height 25
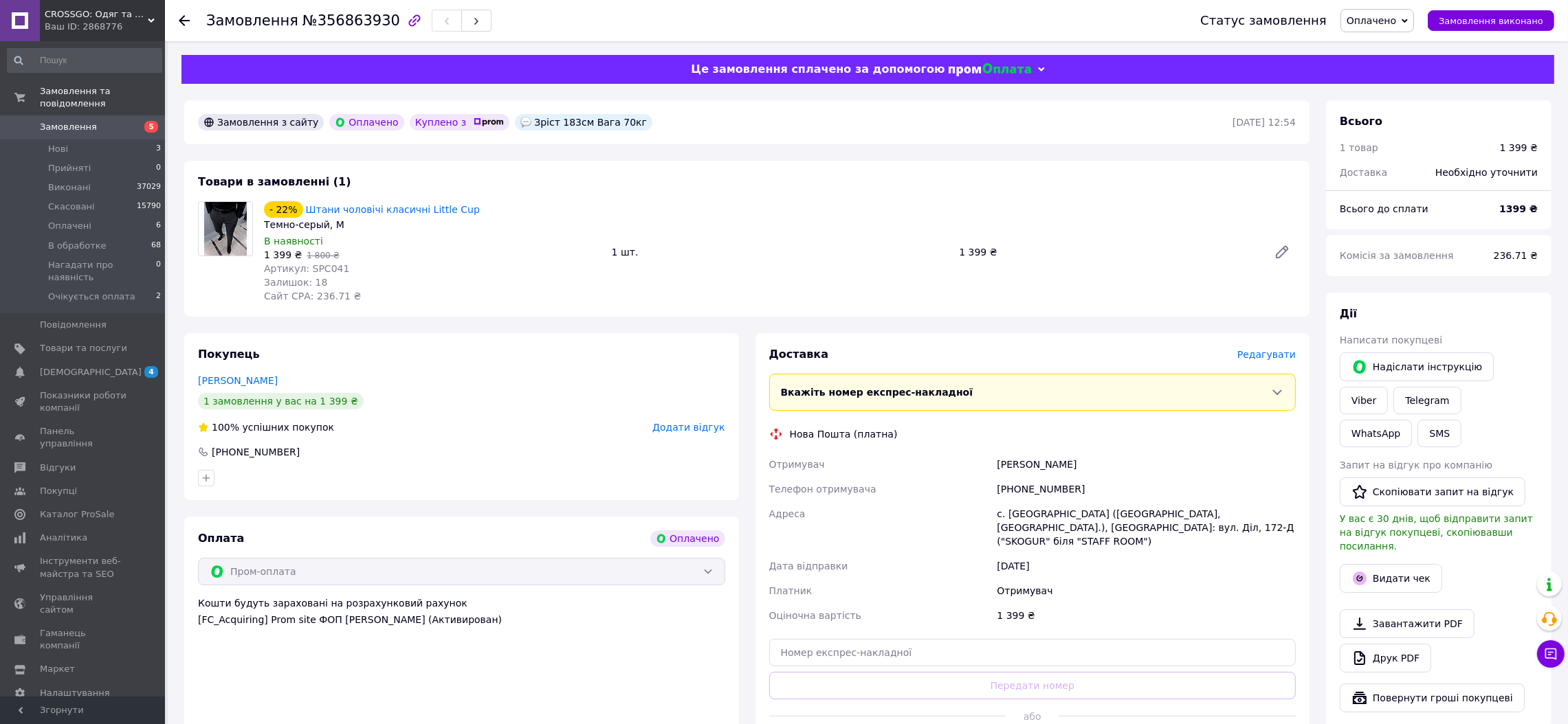
click at [995, 466] on div "Савчин Діма" at bounding box center [1146, 465] width 304 height 25
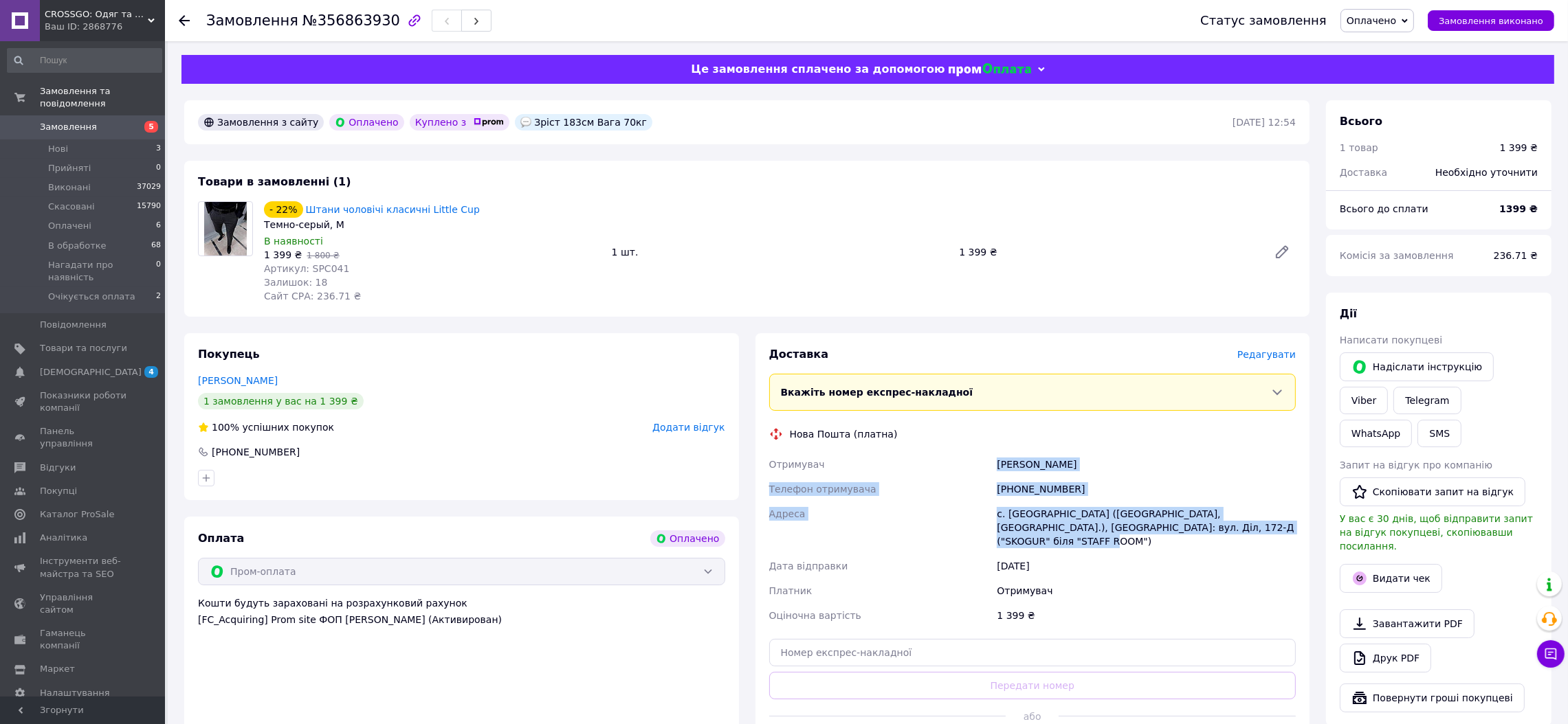
drag, startPoint x: 983, startPoint y: 460, endPoint x: 1296, endPoint y: 526, distance: 319.9
click at [1296, 526] on div "Отримувач Савчин Діма Телефон отримувача +380639440580 Адреса с. Яблуниця (Іван…" at bounding box center [1033, 540] width 533 height 176
copy div "Отримувач Савчин Діма Телефон отримувача +380639440580 Адреса с. Яблуниця (Іван…"
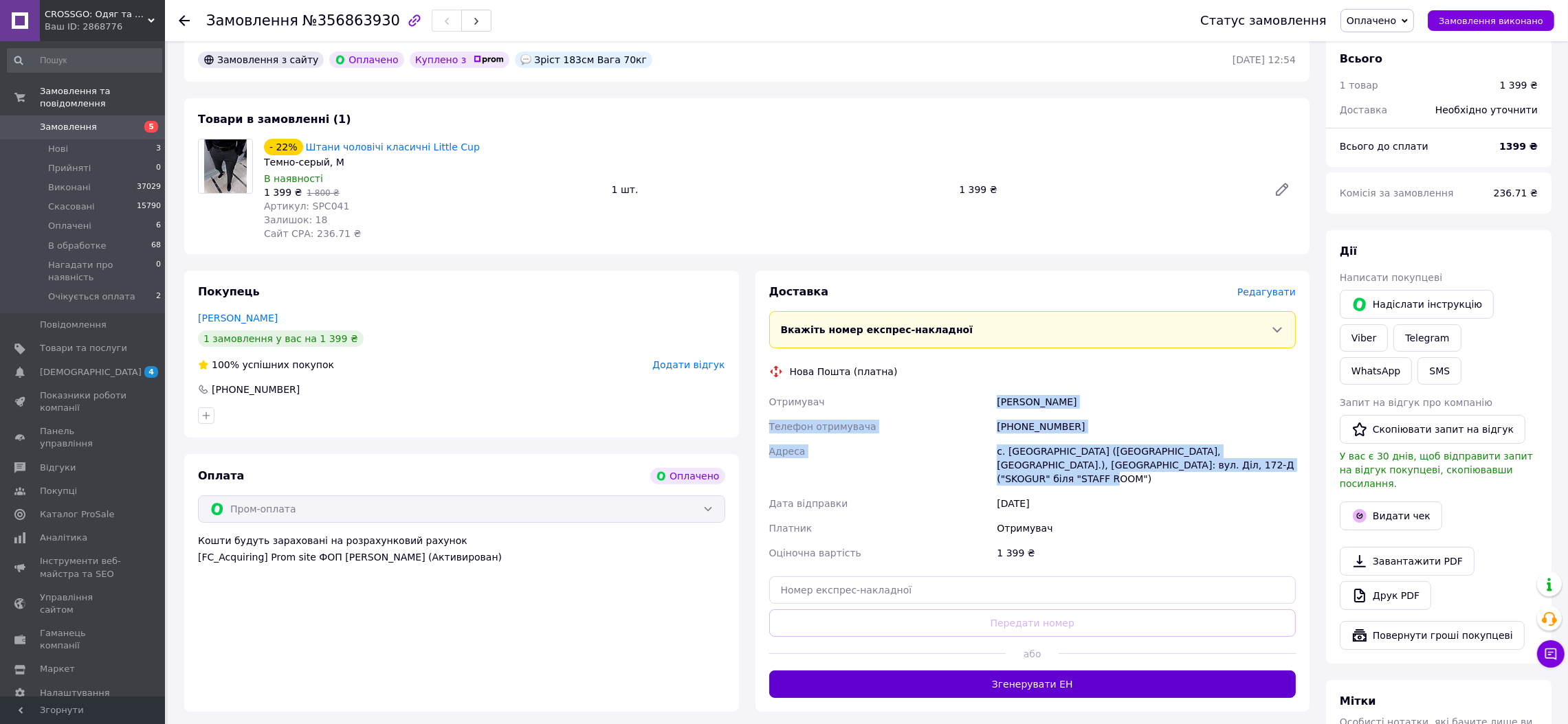
scroll to position [114, 0]
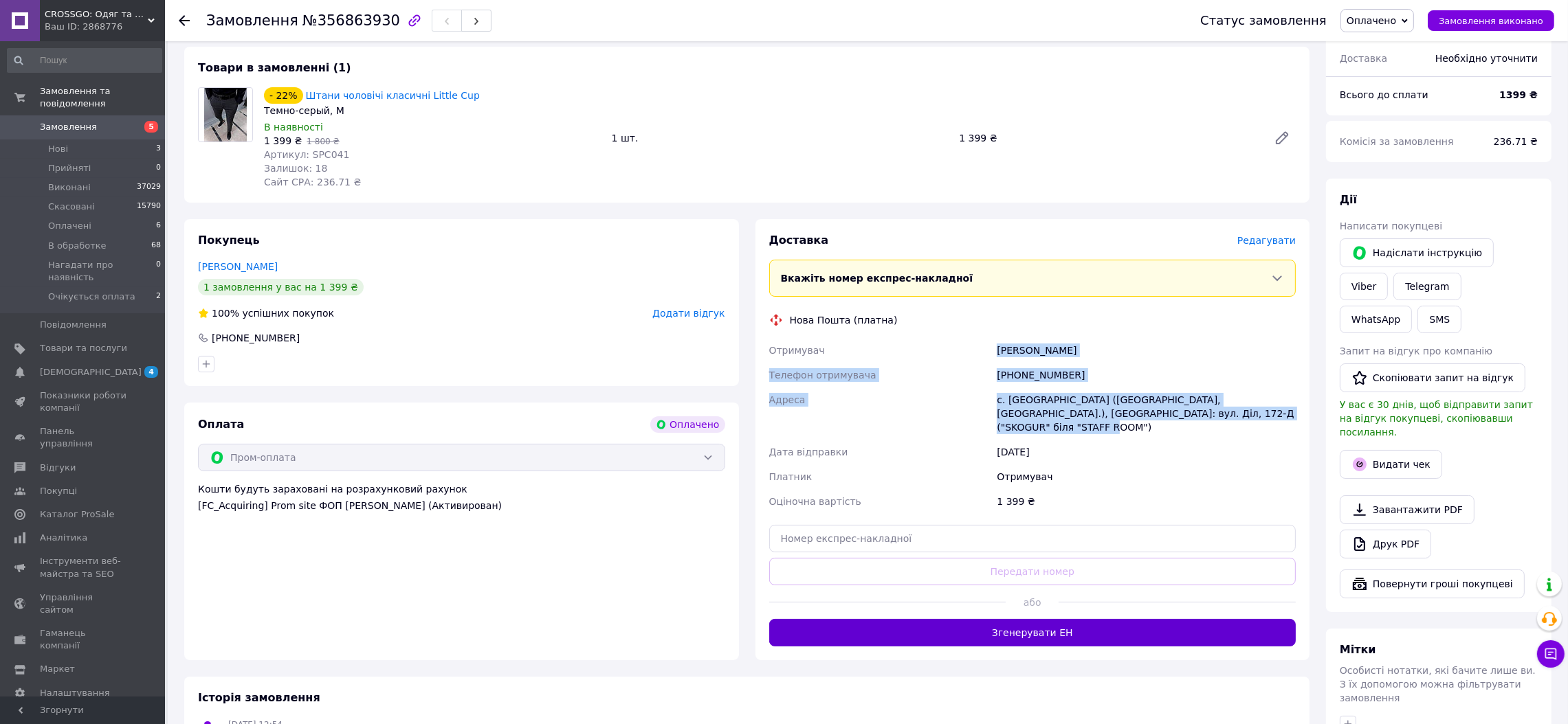
click at [923, 619] on button "Згенерувати ЕН" at bounding box center [1033, 633] width 527 height 28
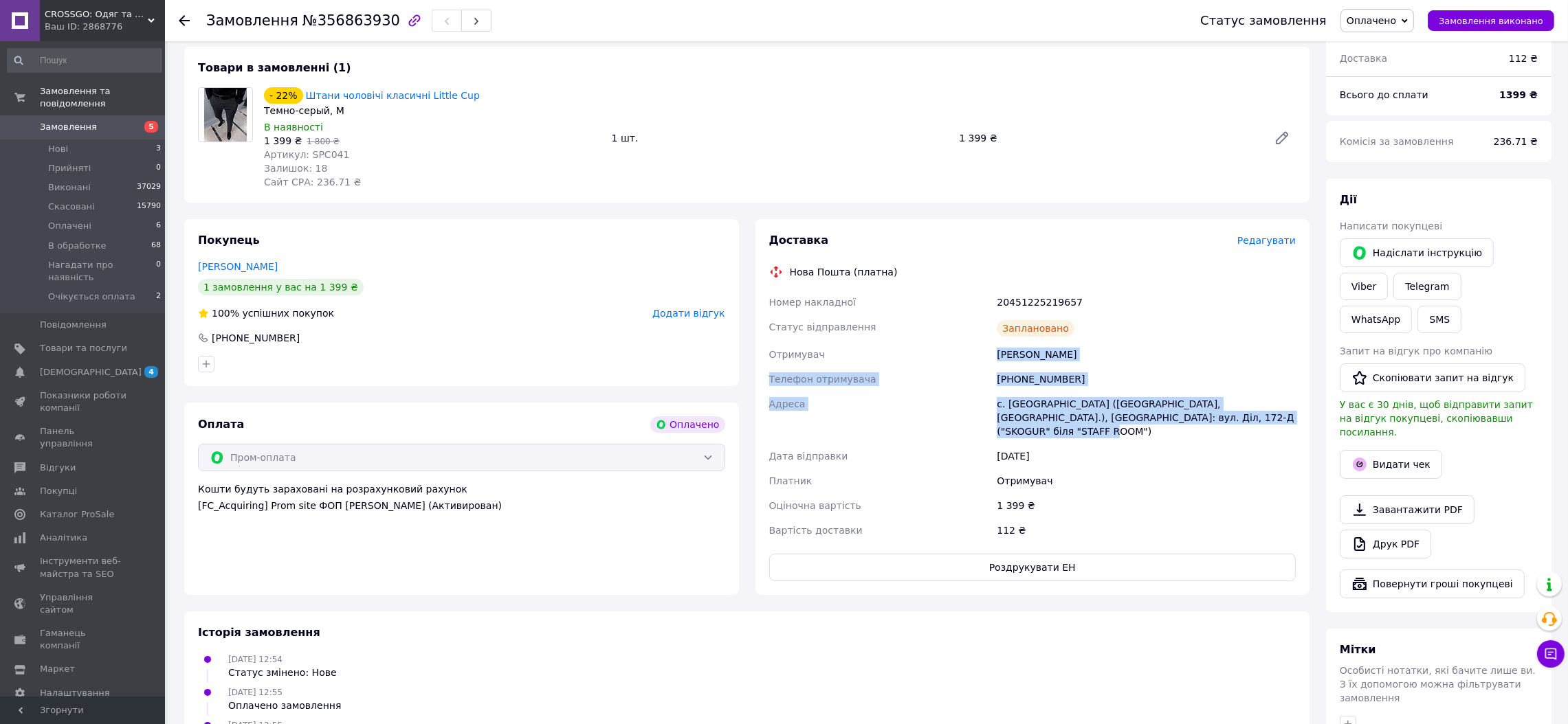
copy div "Отримувач Савчин Діма Телефон отримувача +380639440580 Адреса с. Яблуниця (Іван…"
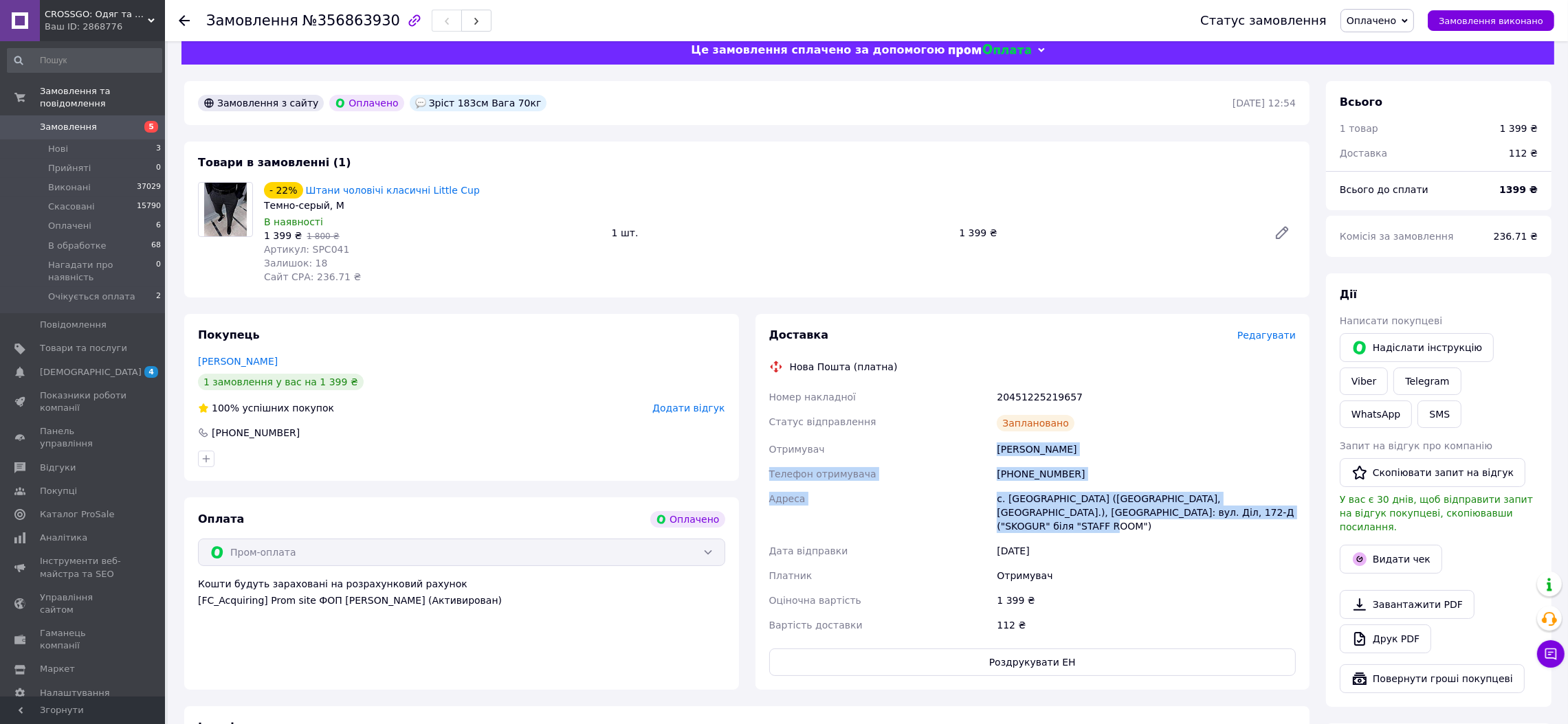
scroll to position [36, 0]
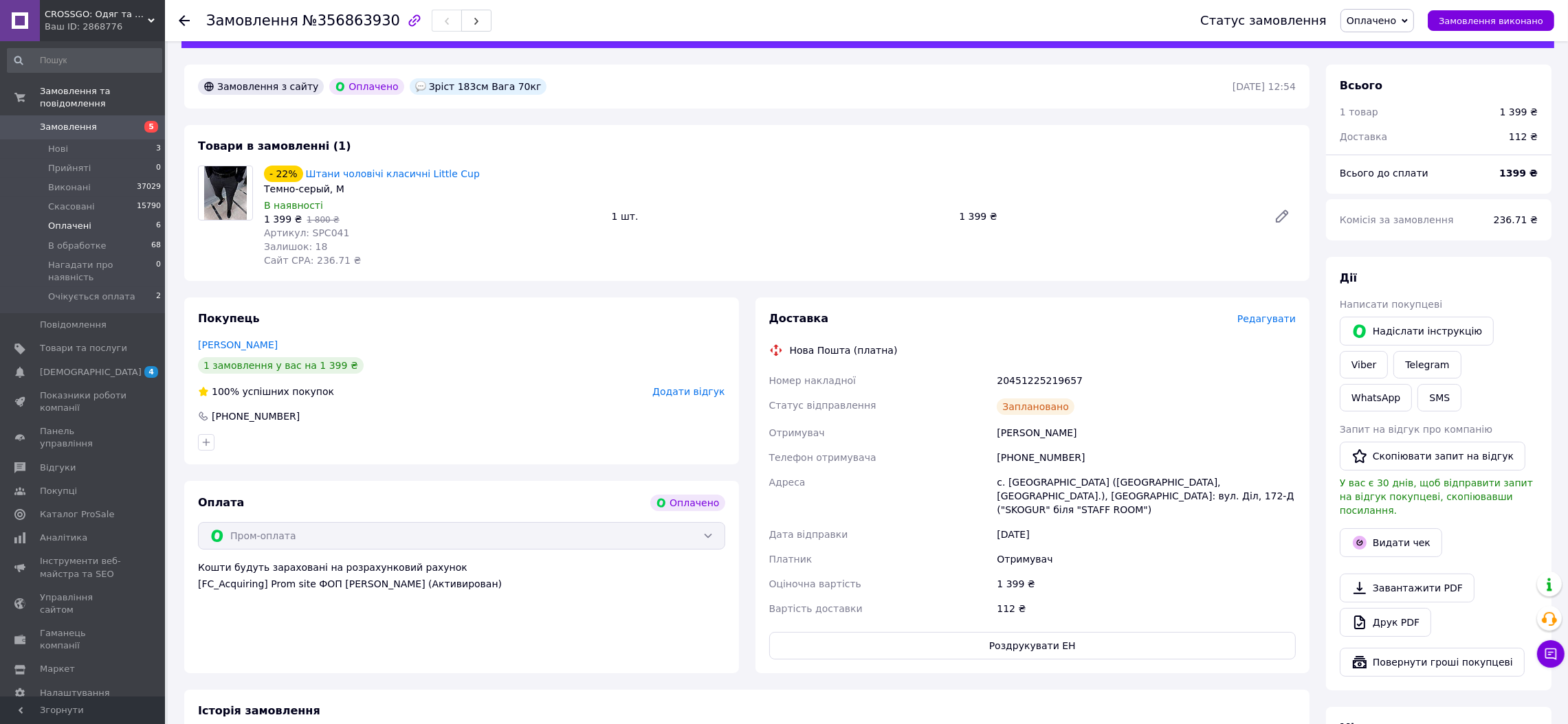
click at [146, 216] on li "Оплачені 6" at bounding box center [84, 226] width 170 height 19
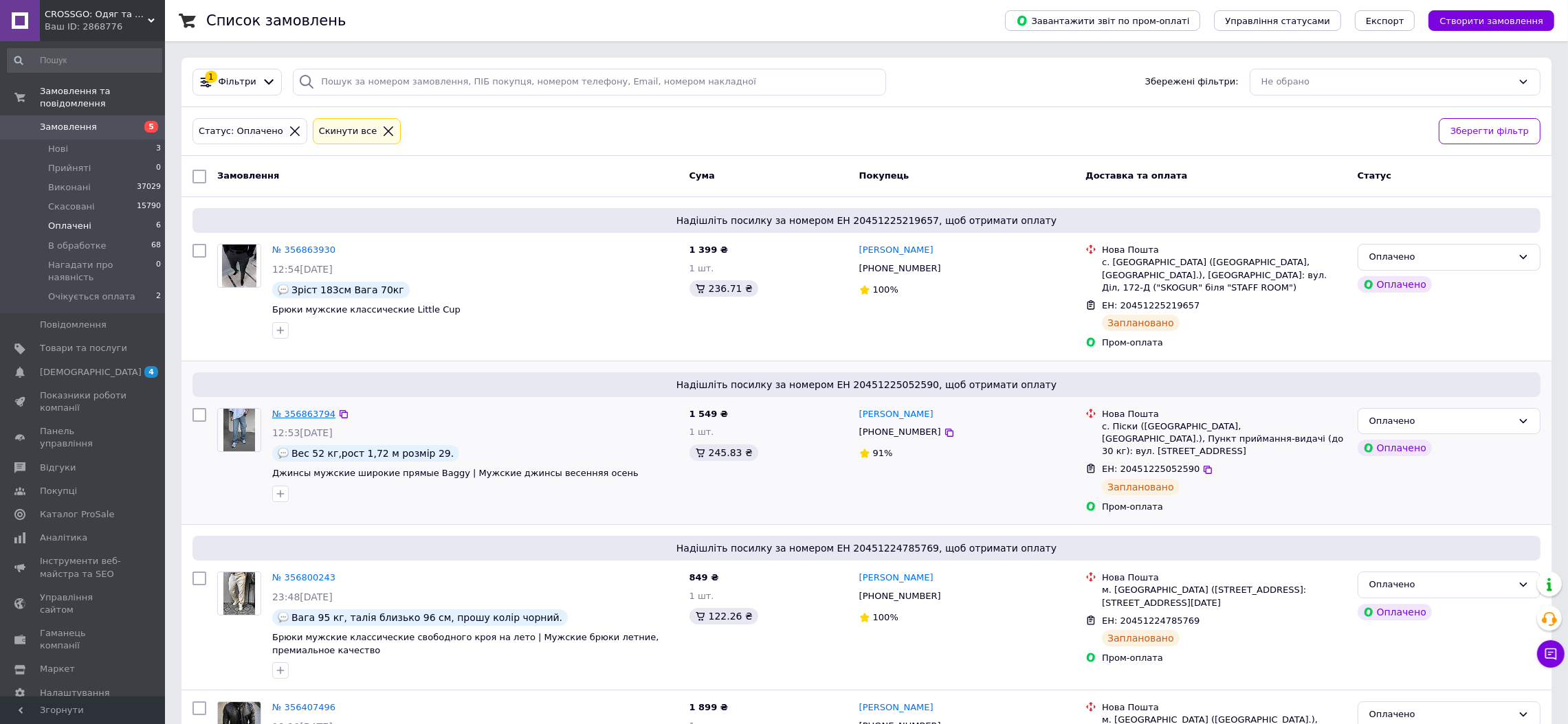
click at [317, 412] on link "№ 356863794" at bounding box center [304, 413] width 63 height 11
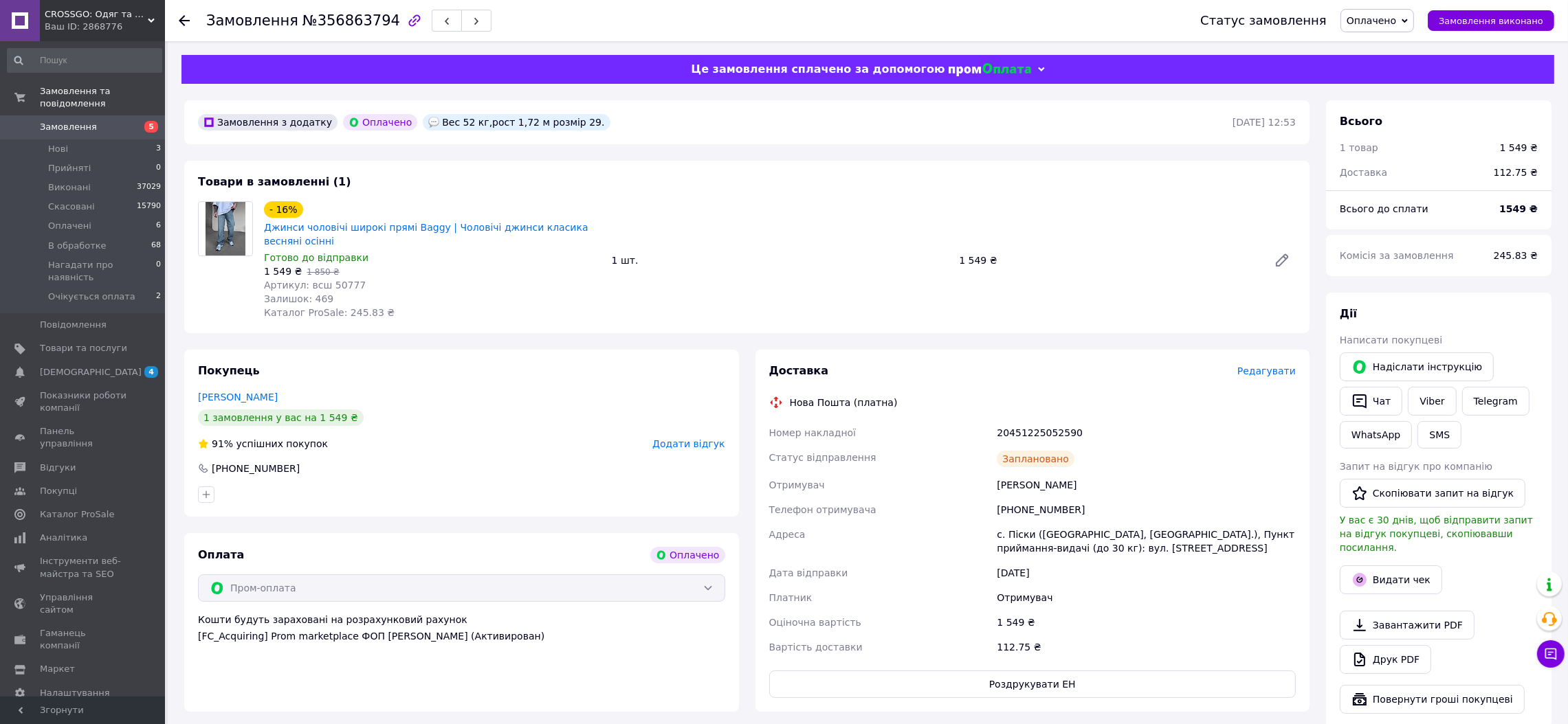
drag, startPoint x: 977, startPoint y: 476, endPoint x: 1227, endPoint y: 548, distance: 260.2
click at [1227, 548] on div "Номер накладної 20451225052590 Статус відправлення Заплановано Отримувач Кривоб…" at bounding box center [1033, 540] width 533 height 239
copy div "Отримувач [PERSON_NAME] Телефон отримувача [PHONE_NUMBER] Адреса с. Піски ([GEO…"
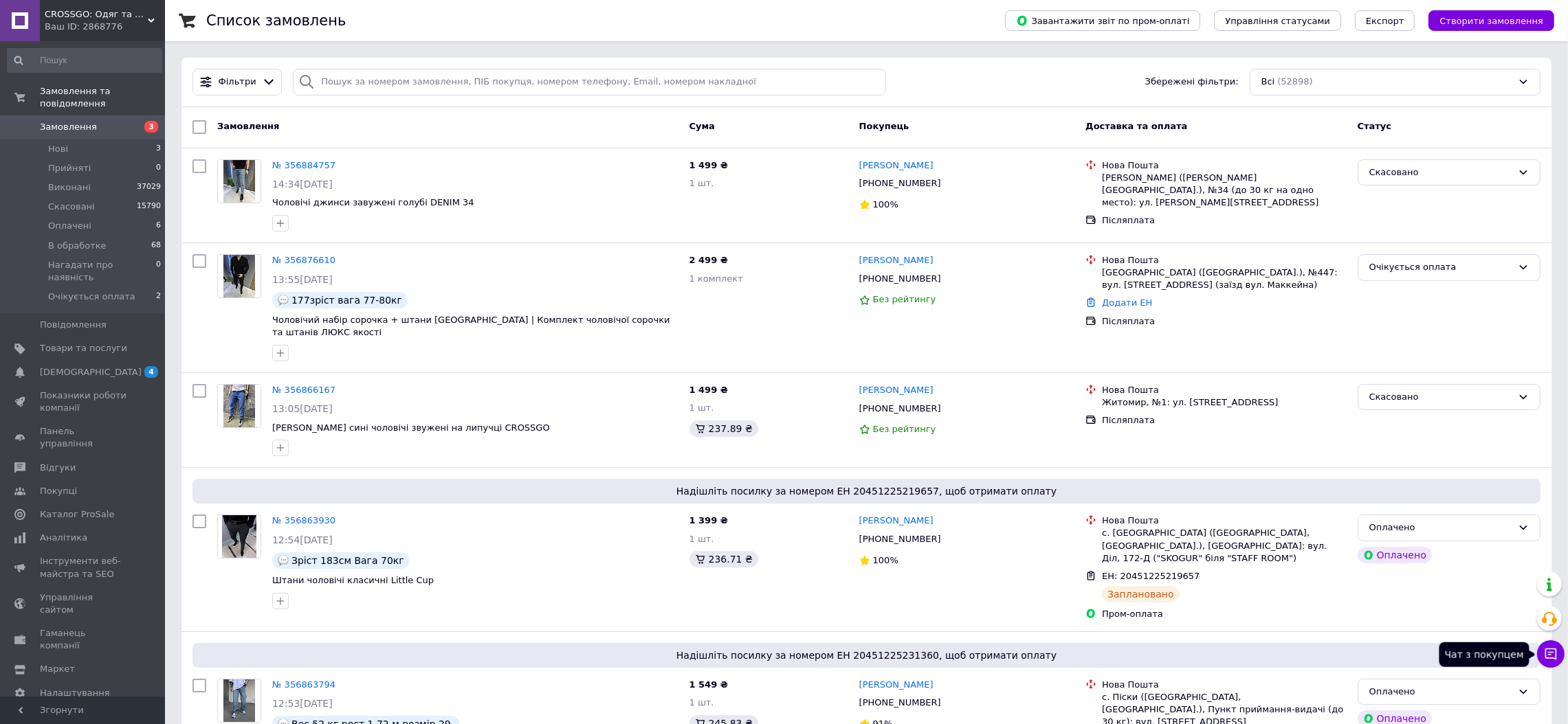
click at [1548, 666] on button "Чат з покупцем" at bounding box center [1551, 654] width 28 height 28
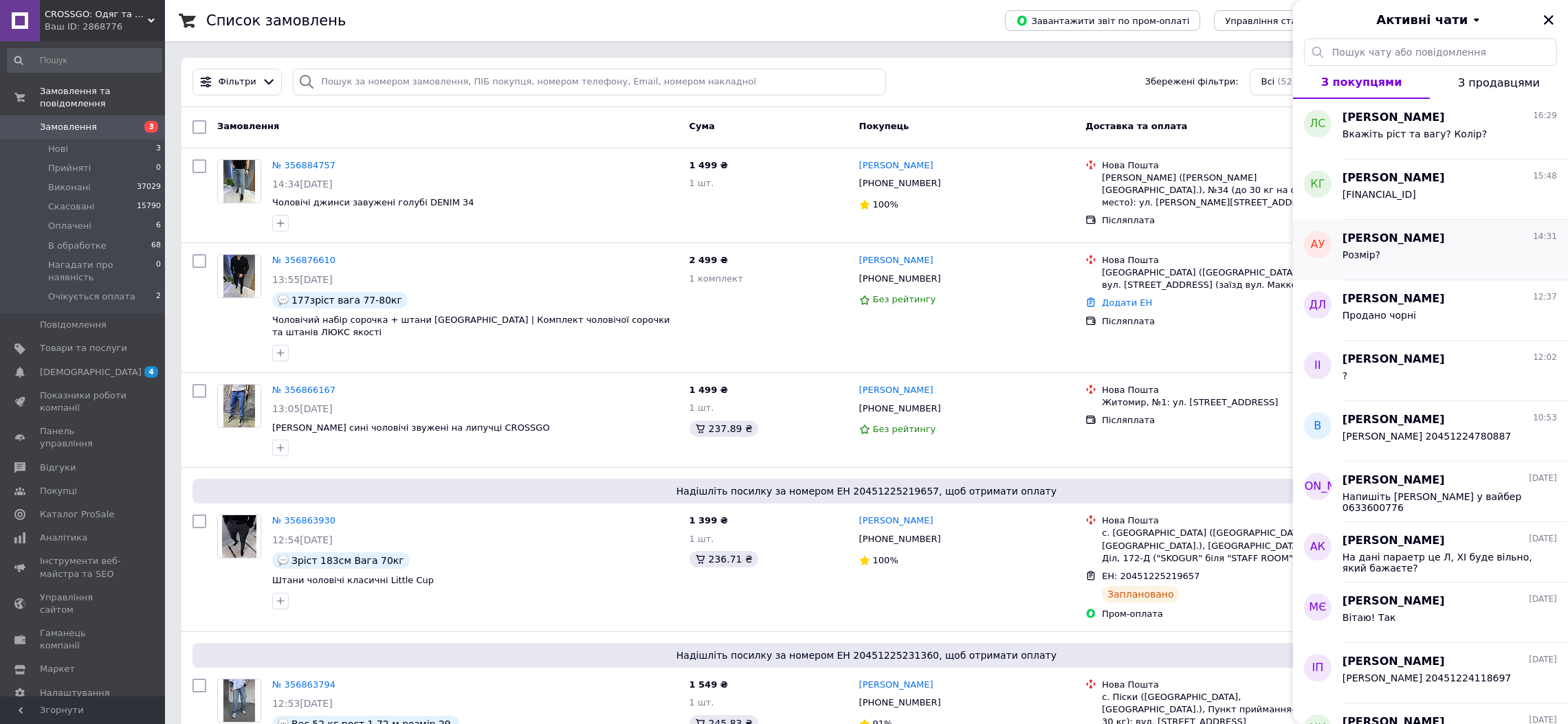
click at [1537, 640] on button "Чат з покупцем" at bounding box center [1551, 654] width 28 height 28
click at [118, 216] on li "Оплачені 6" at bounding box center [84, 226] width 170 height 19
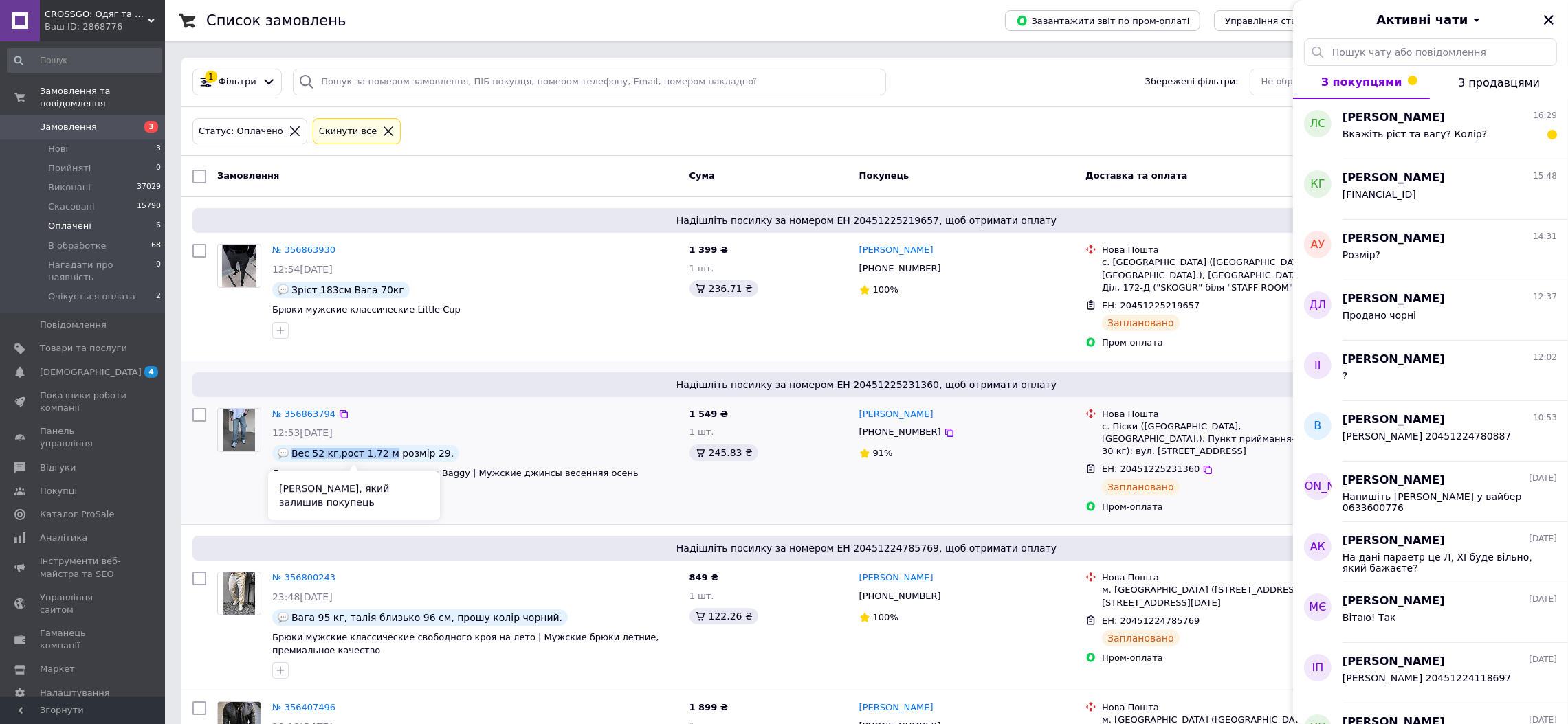
drag, startPoint x: 381, startPoint y: 456, endPoint x: 291, endPoint y: 448, distance: 90.4
click at [291, 448] on span "Вес 52 кг,рост 1,72 м розмір 29." at bounding box center [372, 454] width 162 height 11
copy span "Вес 52 кг,рост 1,72 м"
click at [124, 139] on li "Нові 3" at bounding box center [84, 149] width 170 height 19
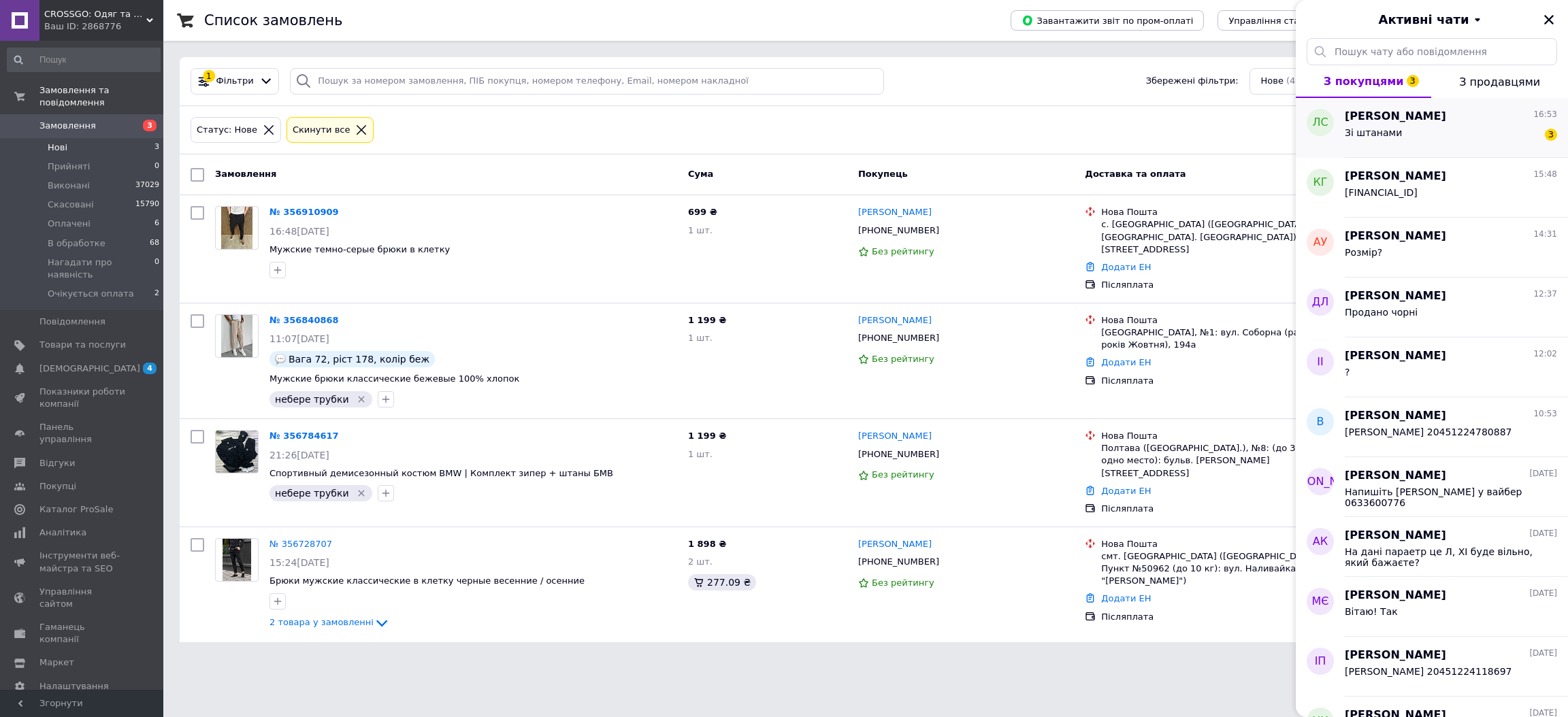
click at [1407, 132] on div "Зі штанами 3" at bounding box center [1451, 135] width 212 height 22
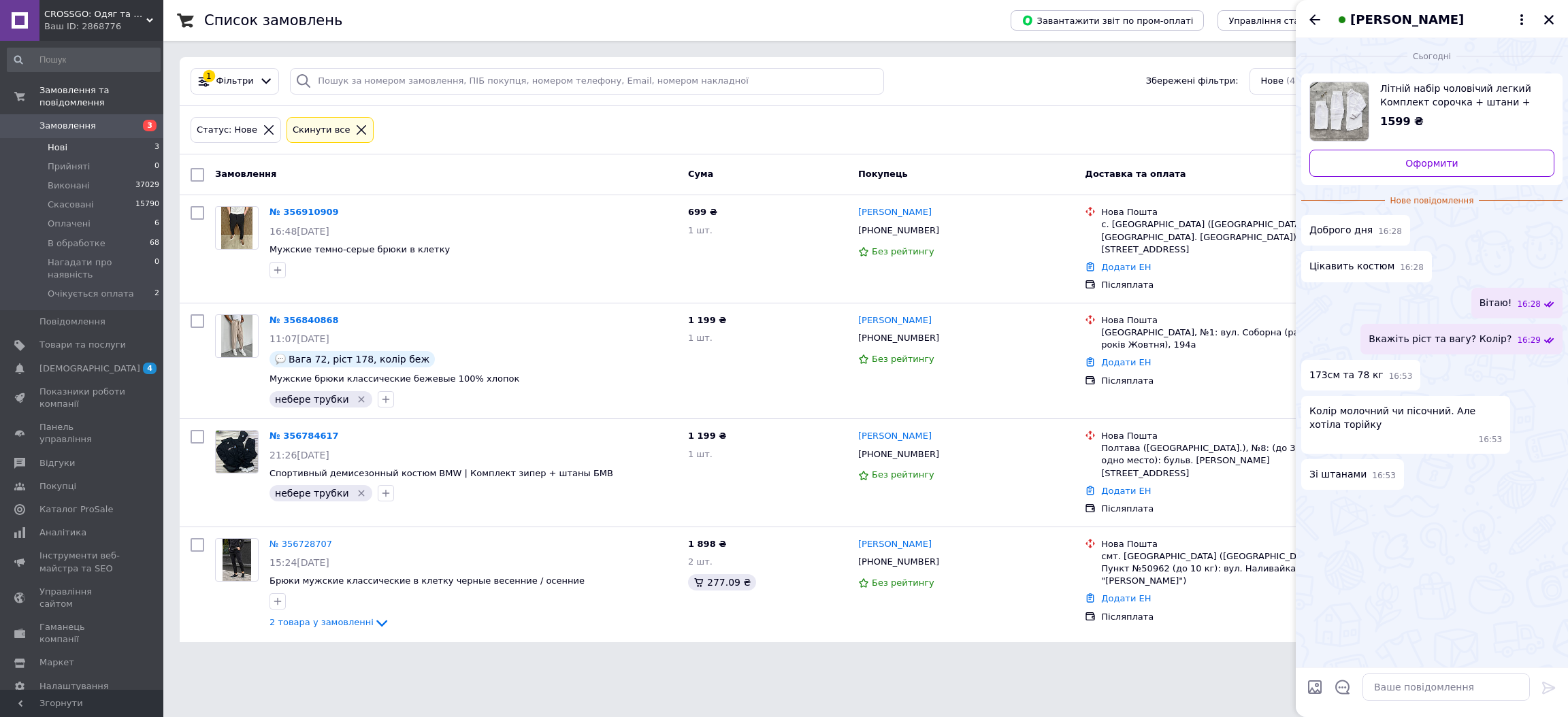
click at [1415, 708] on div at bounding box center [1432, 693] width 272 height 50
click at [1402, 691] on textarea at bounding box center [1446, 687] width 168 height 27
type textarea "Колір є білий"
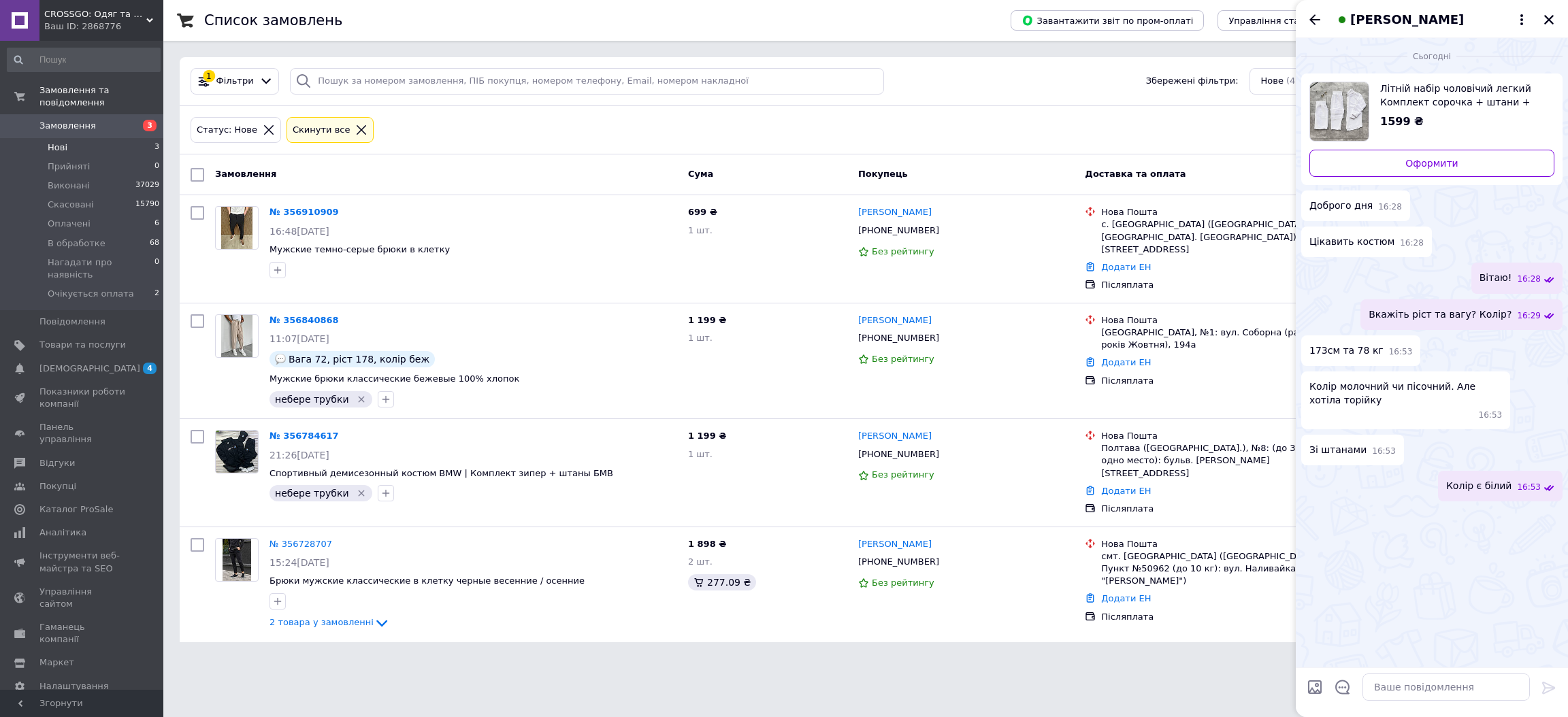
click at [1340, 353] on span "173см та 78 кг" at bounding box center [1346, 351] width 74 height 14
copy span "173см та 78 кг"
click at [1386, 679] on textarea at bounding box center [1446, 687] width 168 height 27
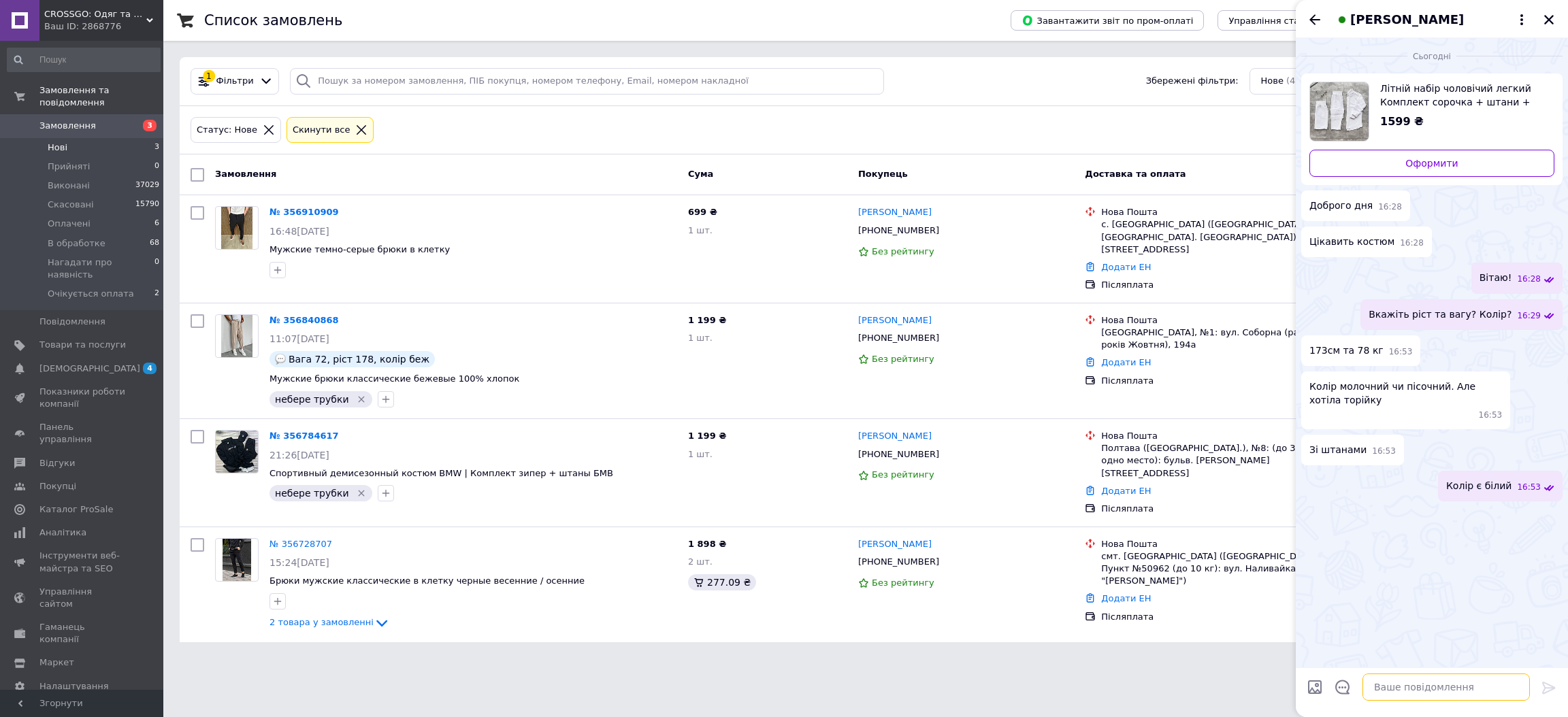
paste textarea "173см та 78 кг"
type textarea "173см та 78 кг це [PERSON_NAME]"
click at [145, 217] on li "Оплачені 6" at bounding box center [83, 224] width 168 height 19
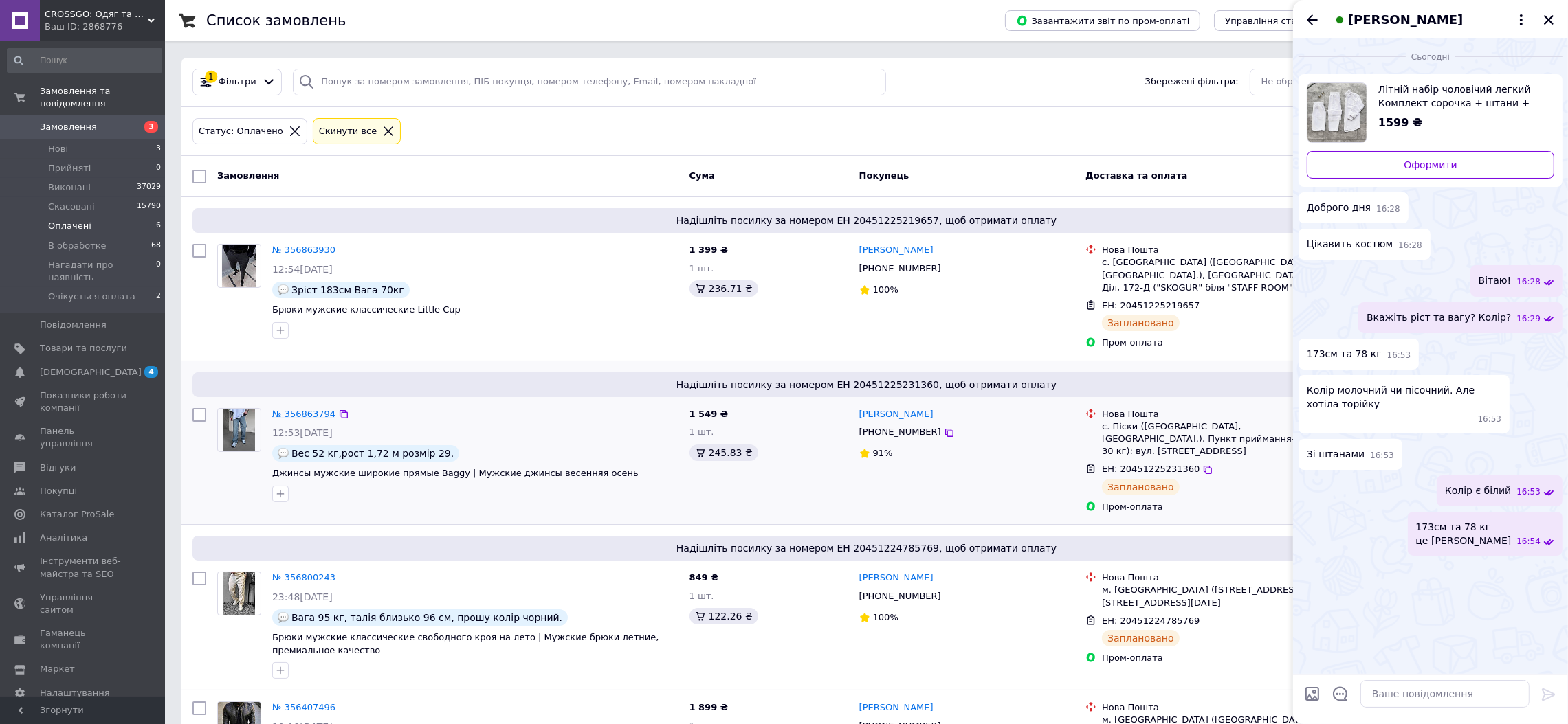
click at [302, 409] on link "№ 356863794" at bounding box center [304, 413] width 63 height 11
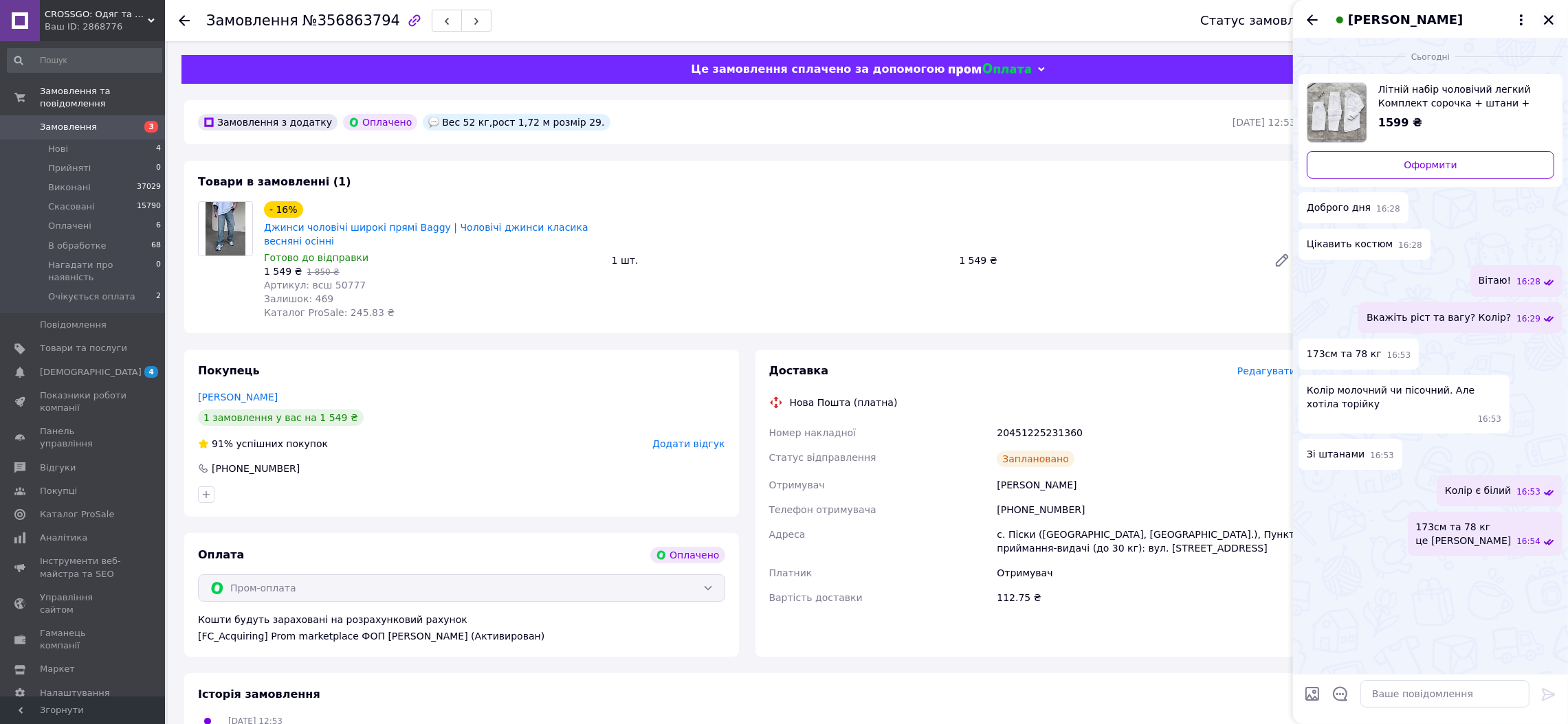
click at [1545, 19] on icon "Закрити" at bounding box center [1549, 19] width 12 height 12
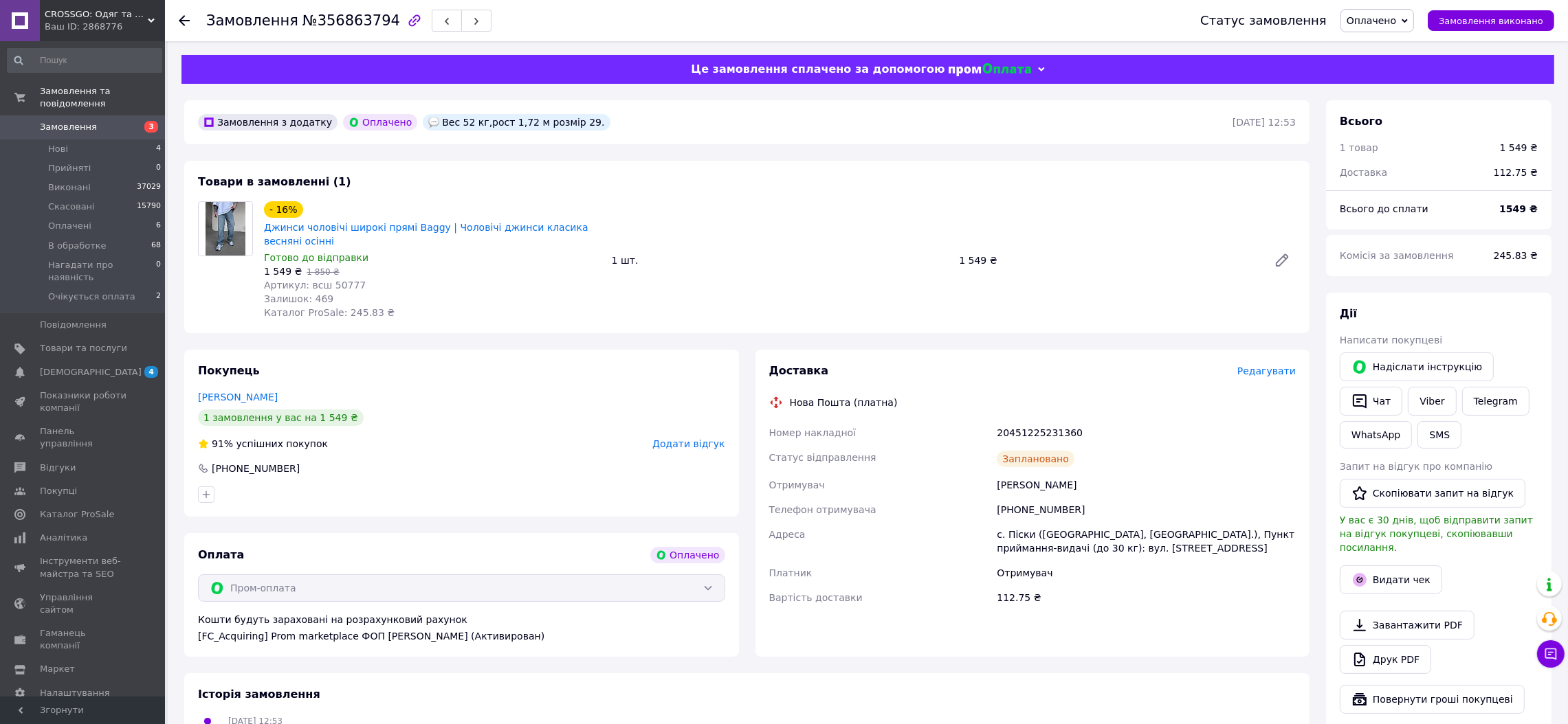
drag, startPoint x: 977, startPoint y: 485, endPoint x: 1219, endPoint y: 533, distance: 246.7
click at [1234, 552] on div "Номер накладної 20451225231360 Статус відправлення Заплановано Отримувач [PERSO…" at bounding box center [1033, 516] width 533 height 190
copy div "Отримувач [PERSON_NAME] Телефон отримувача [PHONE_NUMBER] Адреса с. Піски ([GEO…"
click at [440, 114] on div "Вес 52 кг,рост 1,72 м розмір 29." at bounding box center [516, 122] width 192 height 22
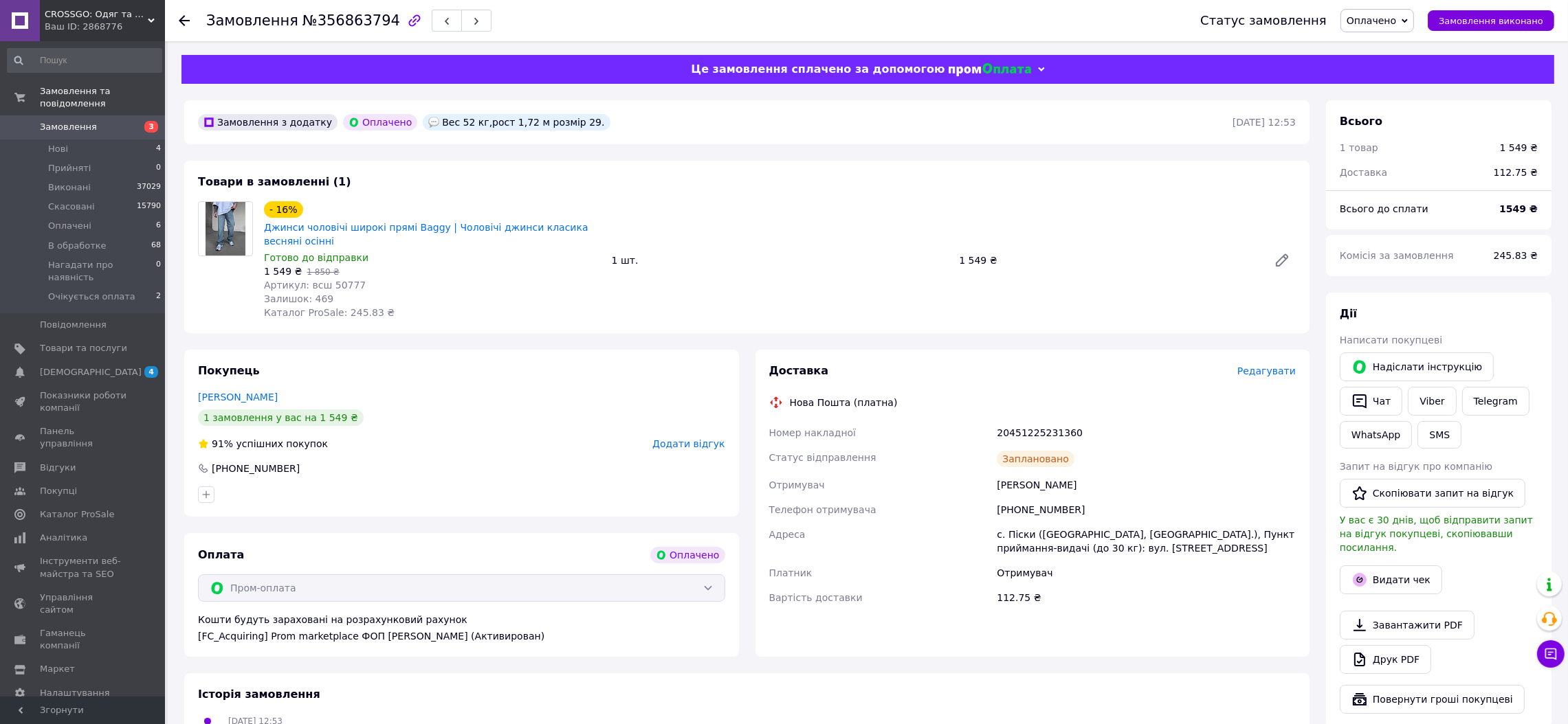
click at [440, 114] on div "Вес 52 кг,рост 1,72 м розмір 29." at bounding box center [516, 122] width 192 height 22
click at [449, 122] on div "Вес 52 кг,рост 1,72 м розмір 29." at bounding box center [516, 122] width 187 height 16
copy div "Вес 52 кг,рост 1,72 м розмір 29."
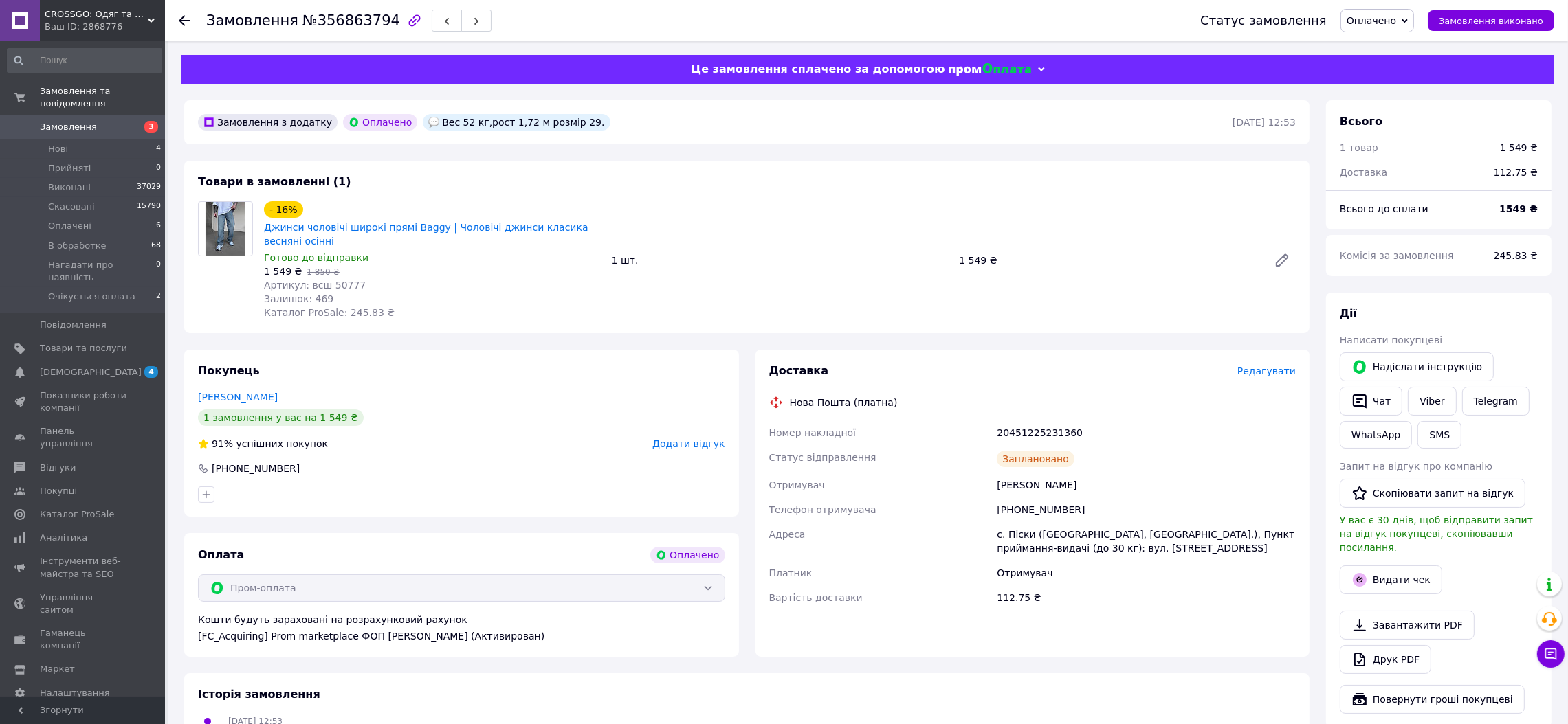
click at [1278, 364] on div "Доставка Редагувати" at bounding box center [1033, 371] width 527 height 15
click at [1265, 383] on div "Доставка Редагувати Нова Пошта (платна) Номер накладної 20451225231360 Статус в…" at bounding box center [1033, 492] width 527 height 258
click at [1268, 375] on span "Редагувати" at bounding box center [1267, 371] width 58 height 11
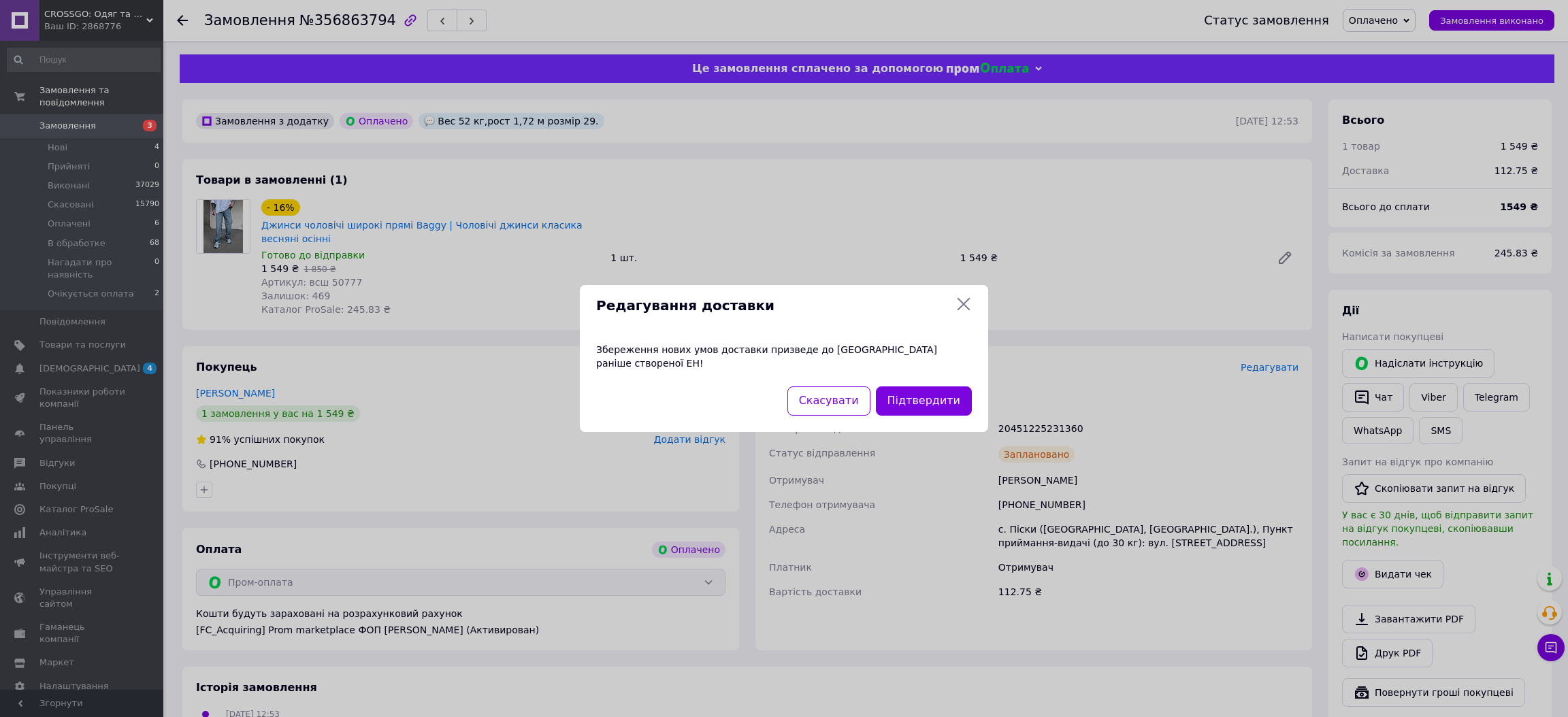
click at [925, 373] on div "Збереження нових умов доставки призведе до [GEOGRAPHIC_DATA] раніше створеної Е…" at bounding box center [784, 356] width 409 height 60
click at [928, 386] on button "Підтвердити" at bounding box center [924, 401] width 96 height 29
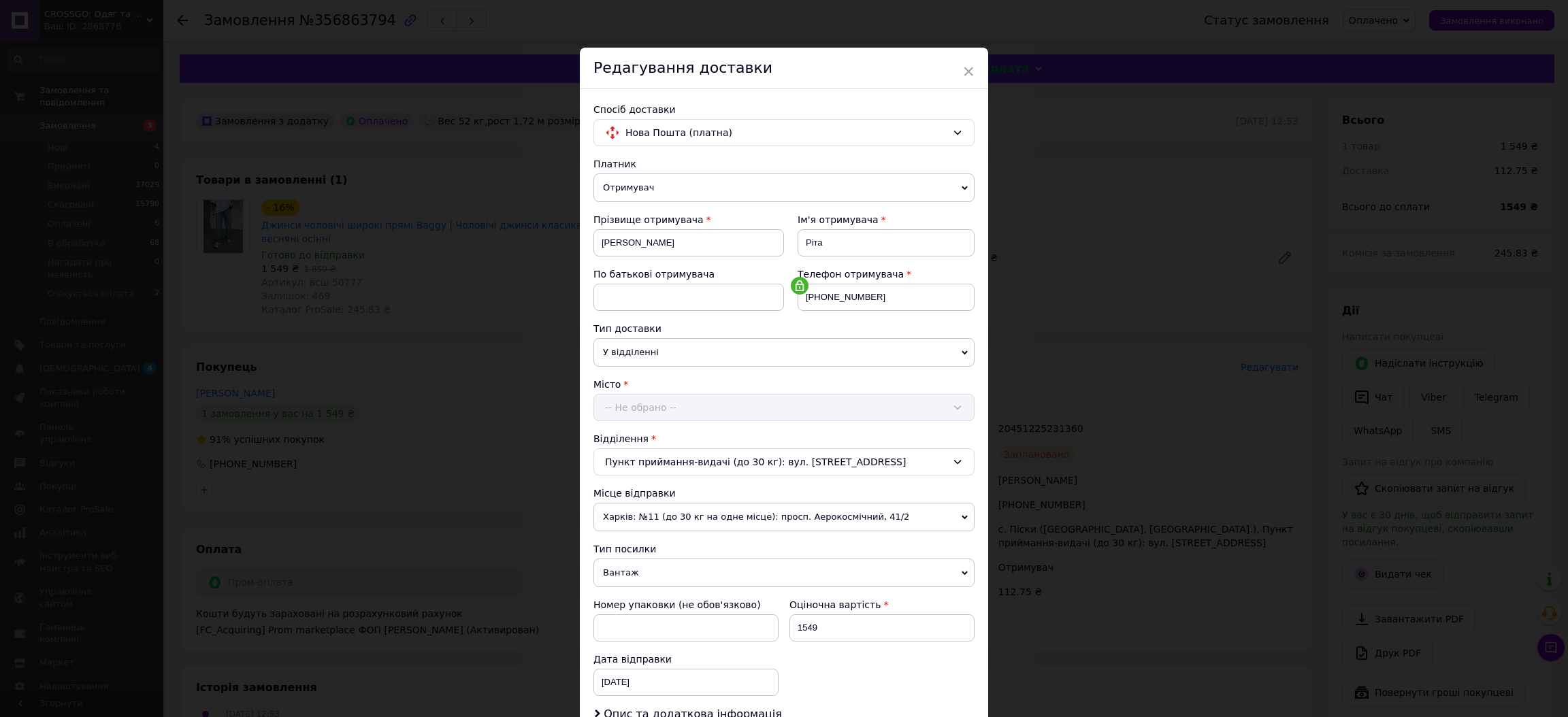
scroll to position [189, 0]
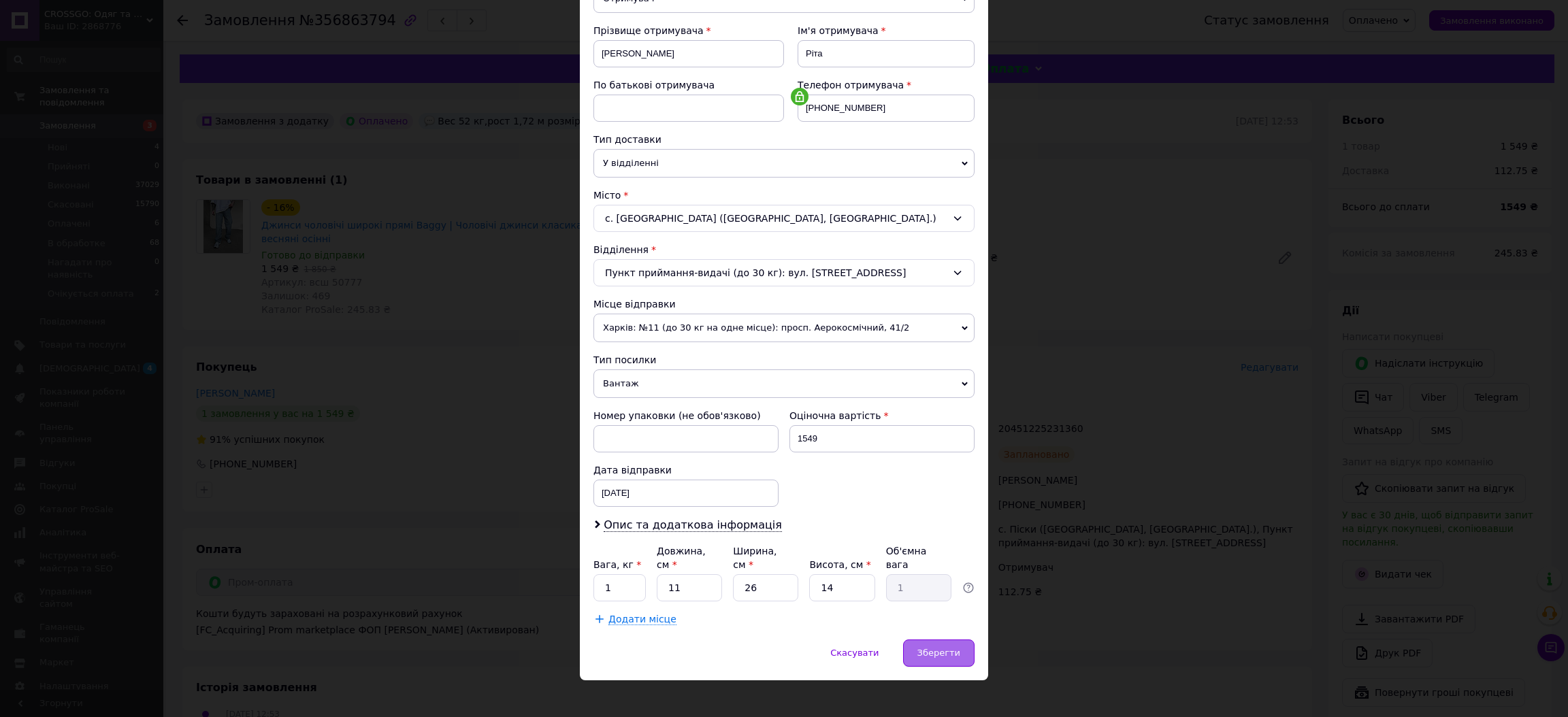
click at [948, 649] on div "Зберегти" at bounding box center [939, 654] width 71 height 27
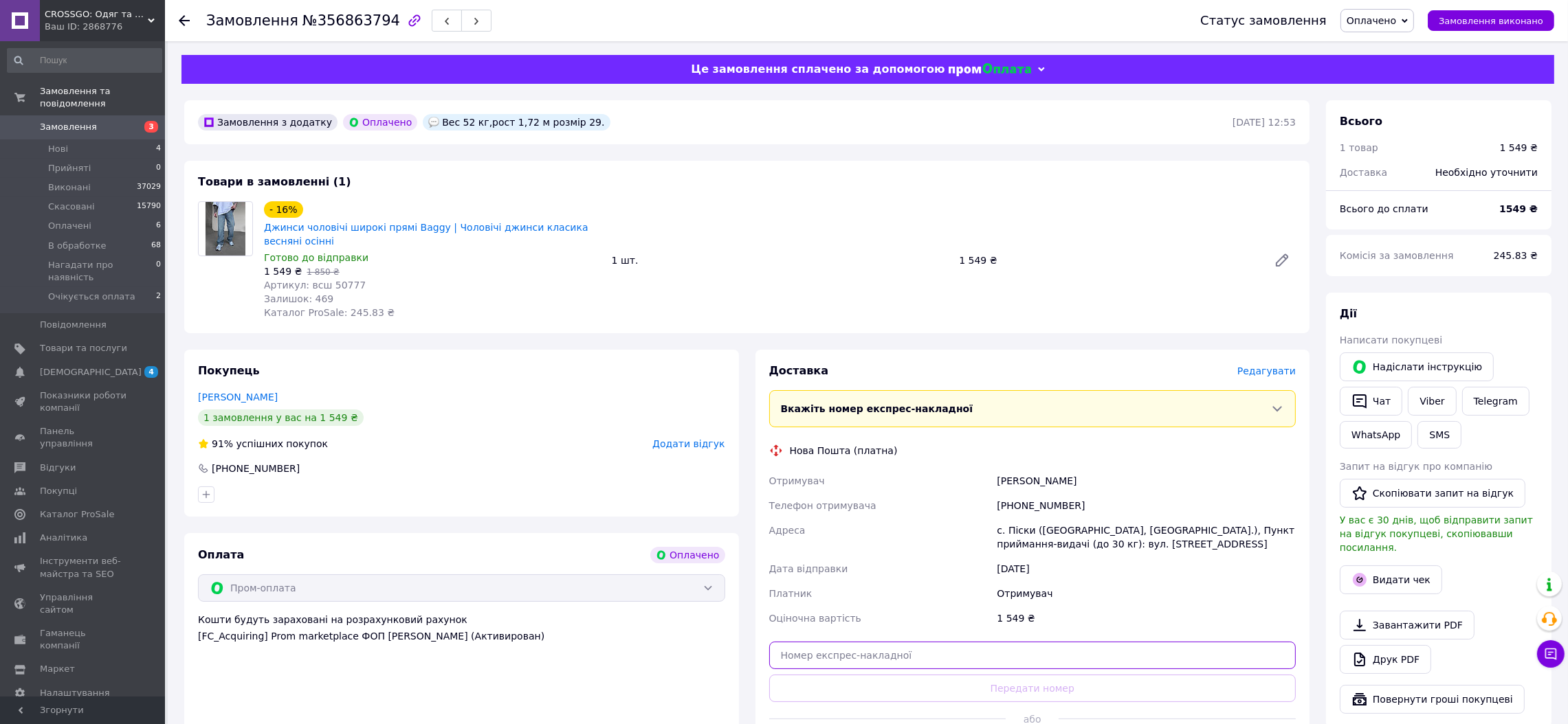
click at [864, 647] on input "text" at bounding box center [1033, 656] width 527 height 28
paste input "20451225283145"
type input "20451225283145"
click at [887, 692] on button "Передати номер" at bounding box center [1033, 688] width 527 height 28
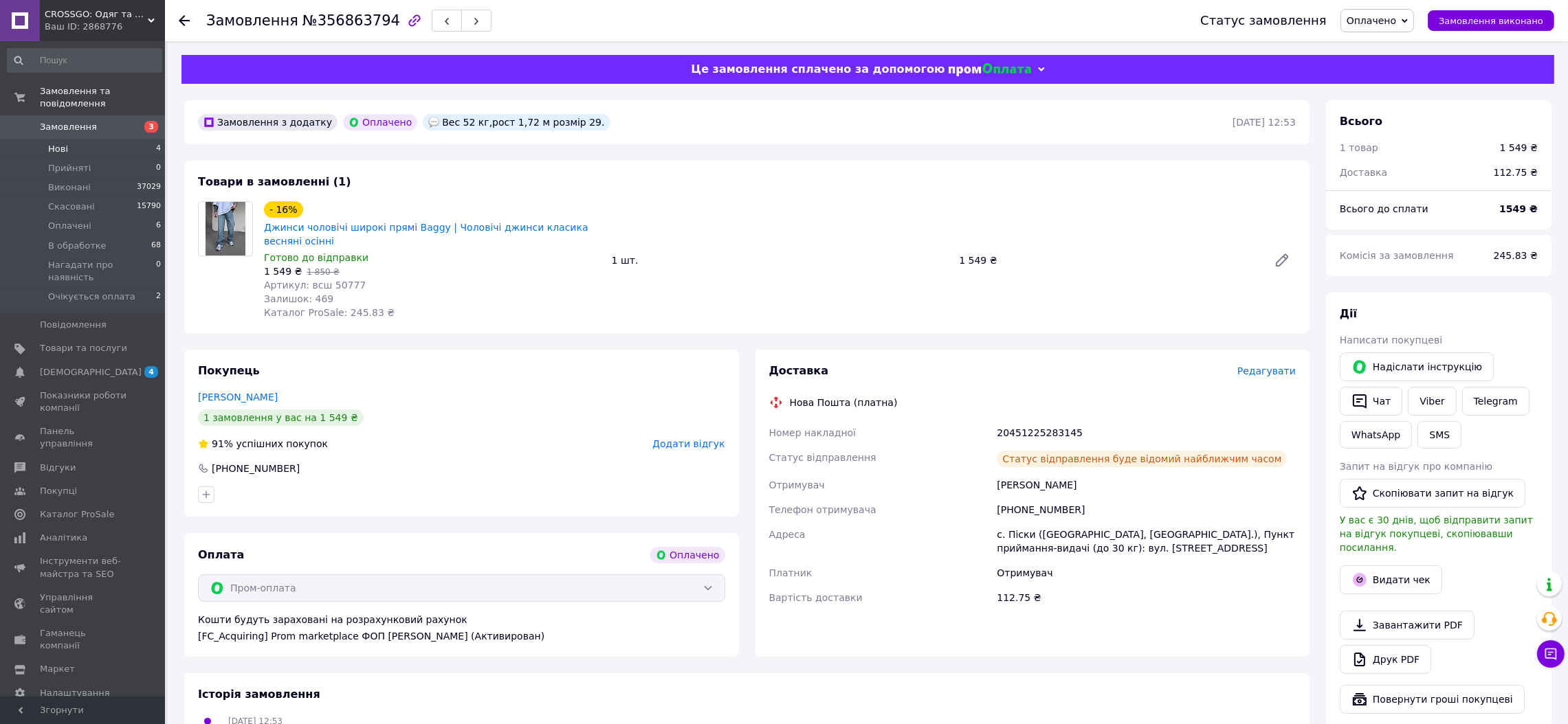
click at [123, 139] on li "Нові 4" at bounding box center [84, 149] width 170 height 19
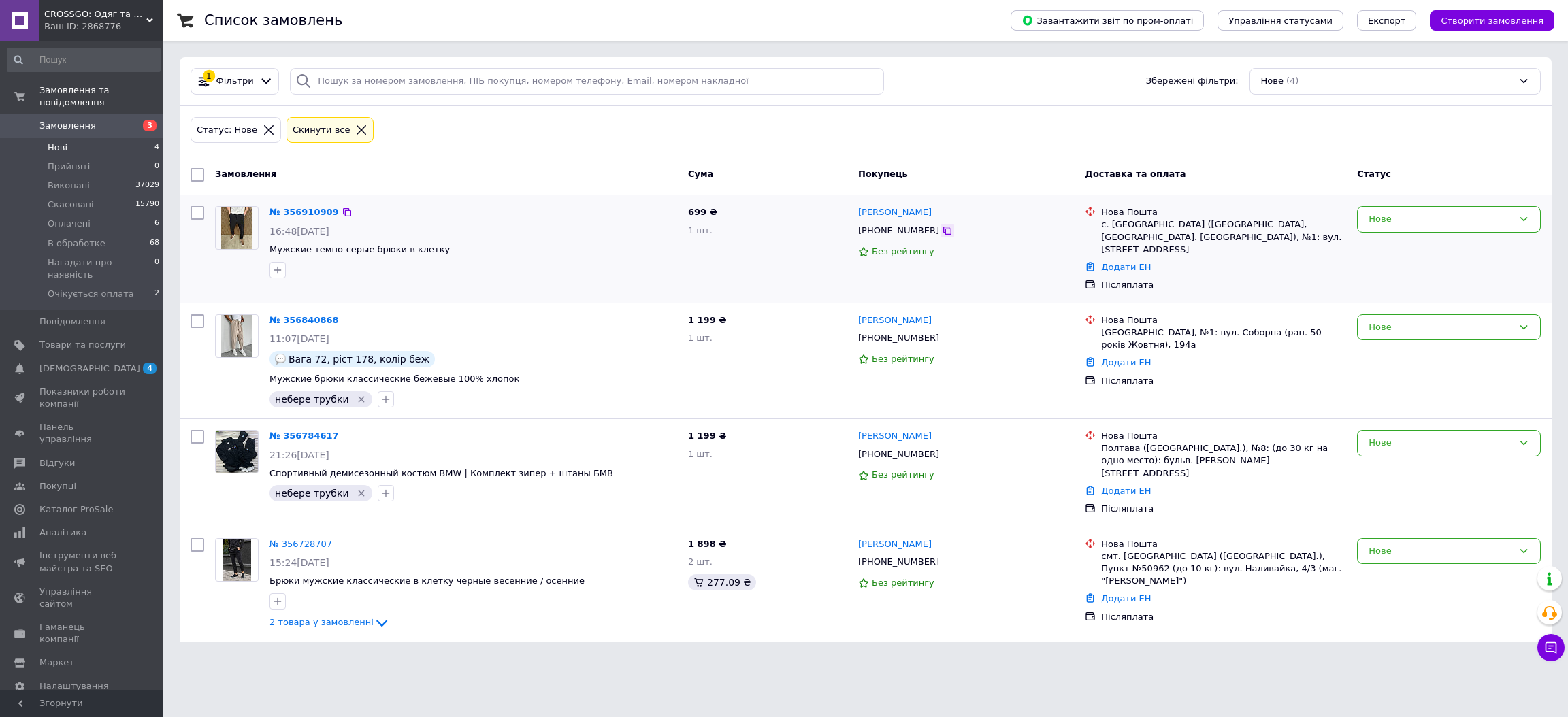
click at [942, 233] on icon at bounding box center [947, 231] width 11 height 11
click at [943, 231] on icon at bounding box center [947, 230] width 8 height 8
click at [296, 211] on link "№ 356910909" at bounding box center [304, 212] width 69 height 10
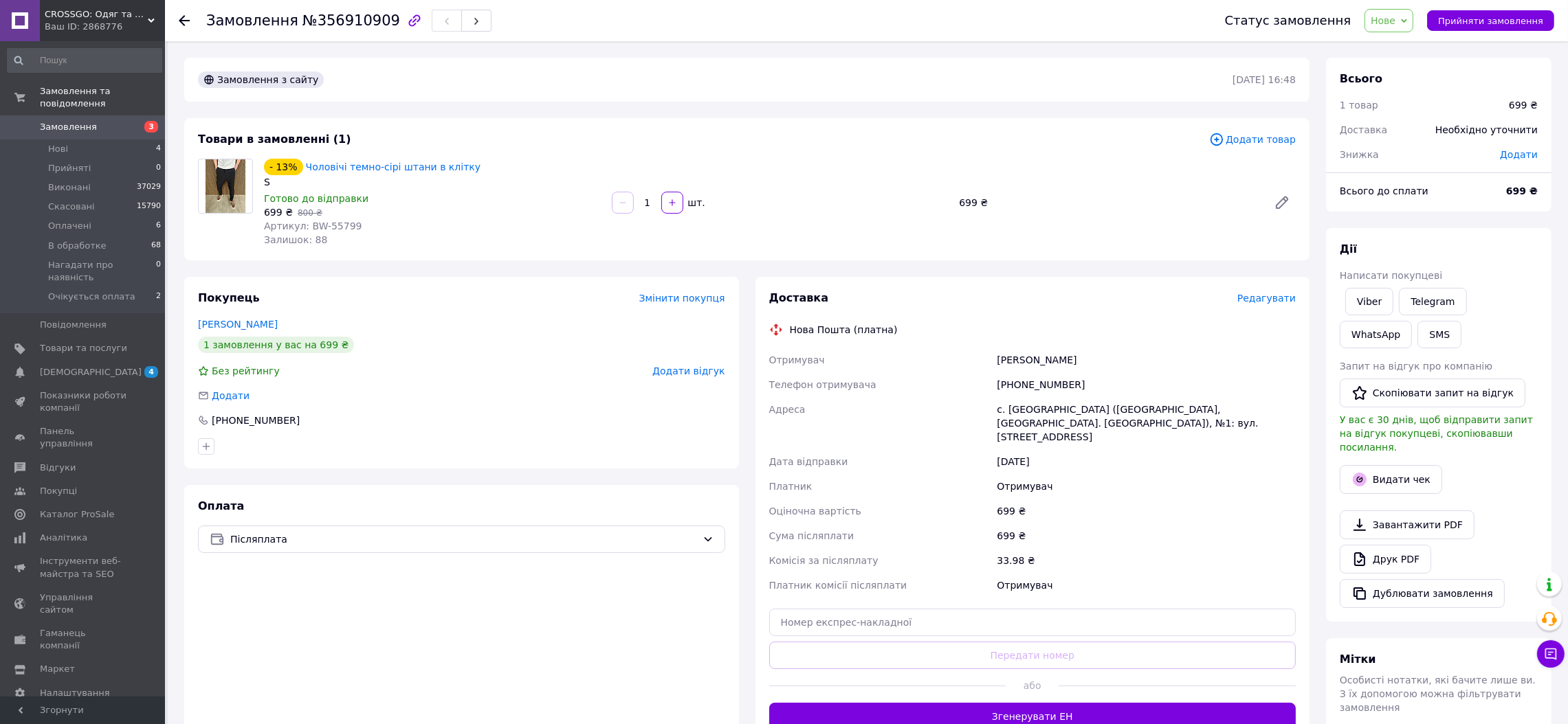
click at [79, 122] on link "Замовлення 3" at bounding box center [84, 126] width 170 height 24
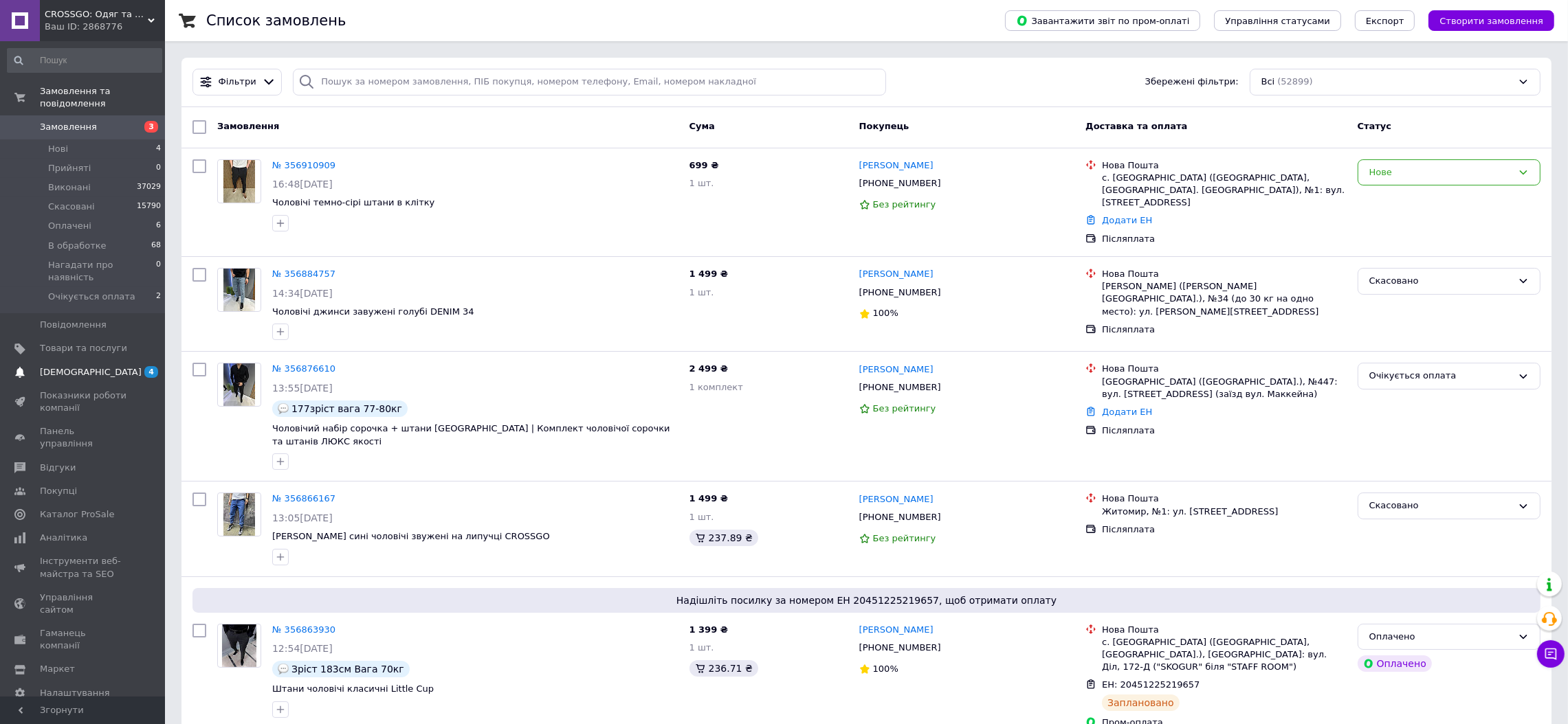
click at [122, 361] on link "[DEMOGRAPHIC_DATA] 4 0" at bounding box center [84, 372] width 170 height 24
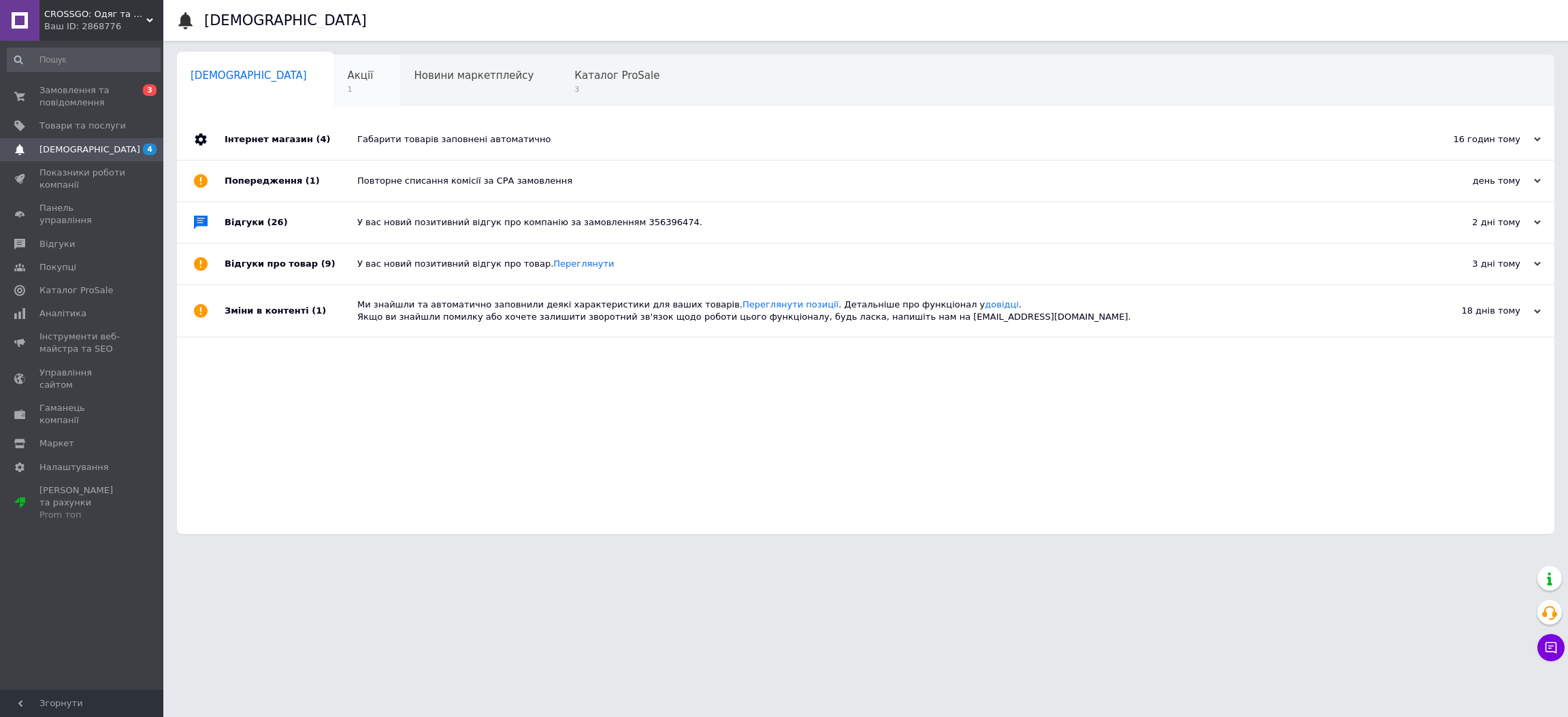
click at [348, 80] on span "Акції" at bounding box center [360, 75] width 26 height 12
